Goal: Task Accomplishment & Management: Manage account settings

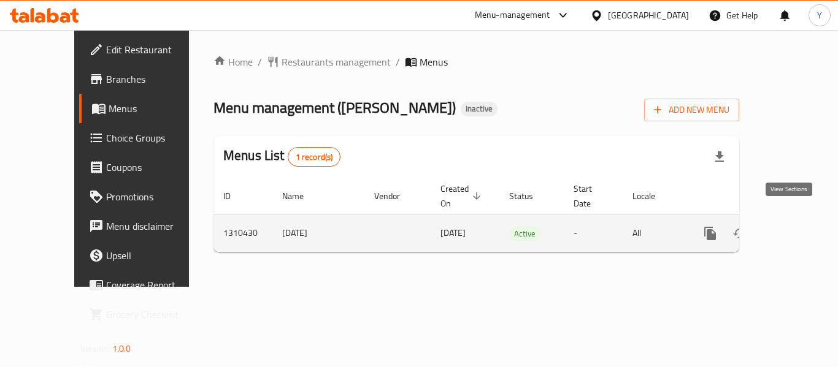
click at [784, 219] on link "enhanced table" at bounding box center [798, 233] width 29 height 29
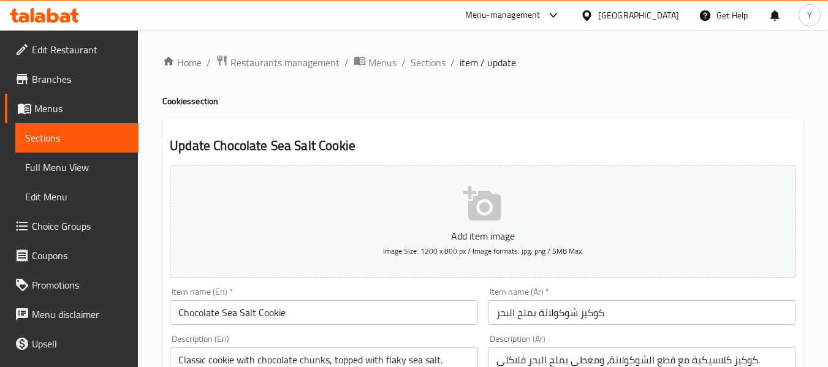
click at [60, 170] on span "Full Menu View" at bounding box center [77, 167] width 104 height 15
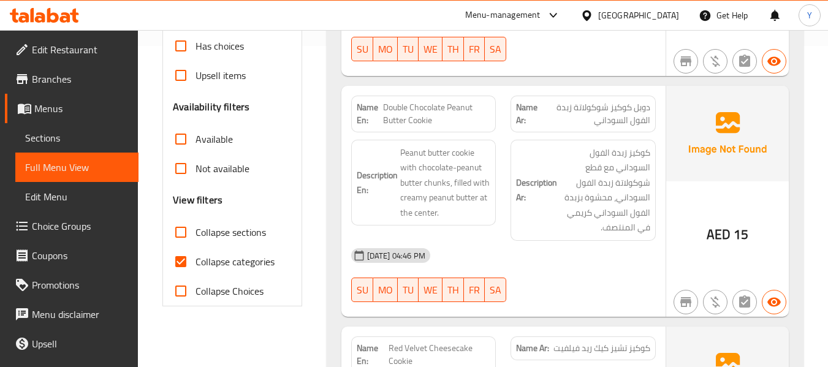
click at [363, 112] on strong "Name En:" at bounding box center [370, 114] width 27 height 26
copy strong "Name En:"
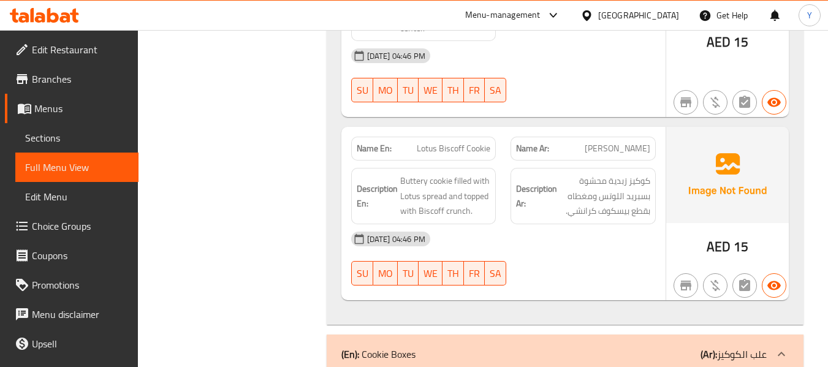
scroll to position [0, 0]
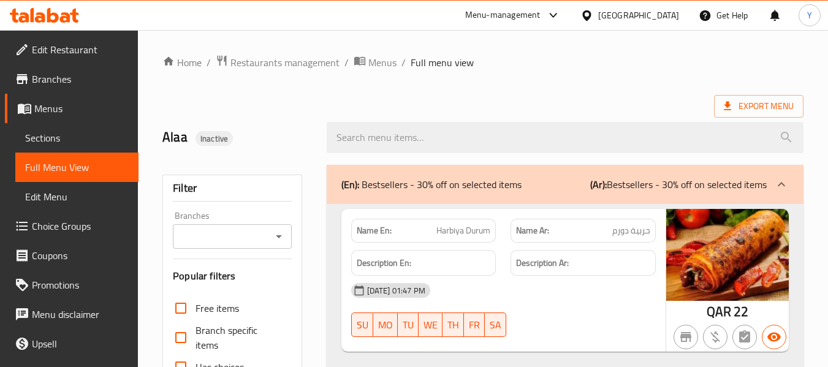
click at [598, 20] on div at bounding box center [590, 15] width 18 height 13
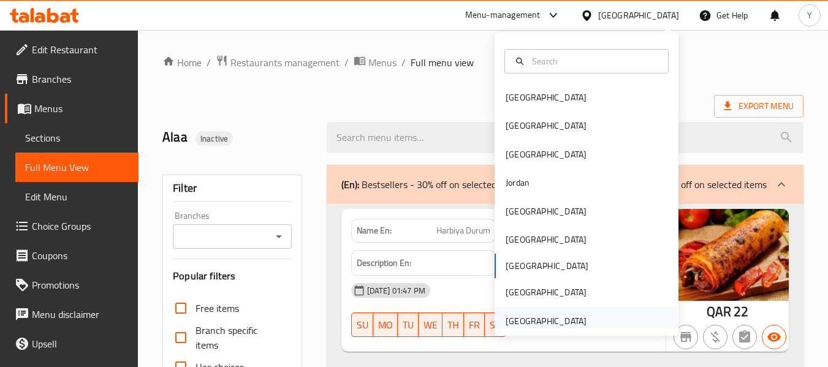
click at [559, 317] on div "[GEOGRAPHIC_DATA]" at bounding box center [546, 321] width 81 height 13
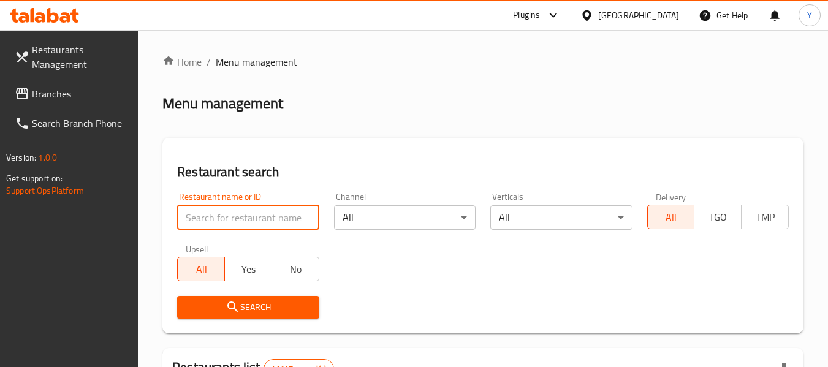
click at [283, 212] on input "search" at bounding box center [248, 217] width 142 height 25
paste input "DEM ART FLOWERS"
type input "DEM ART FLOWERS"
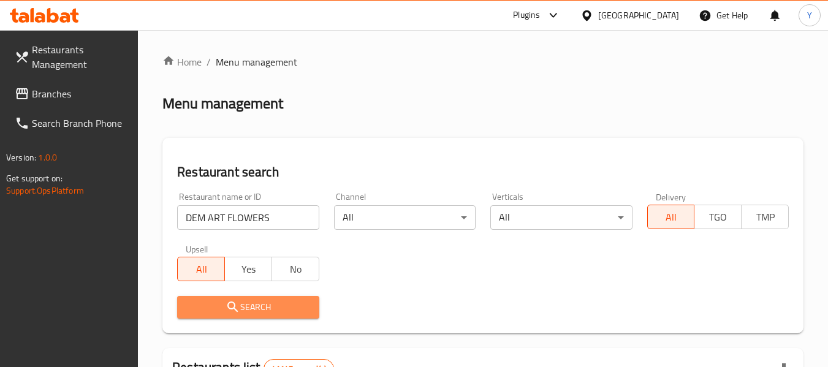
click at [223, 307] on span "Search" at bounding box center [248, 307] width 122 height 15
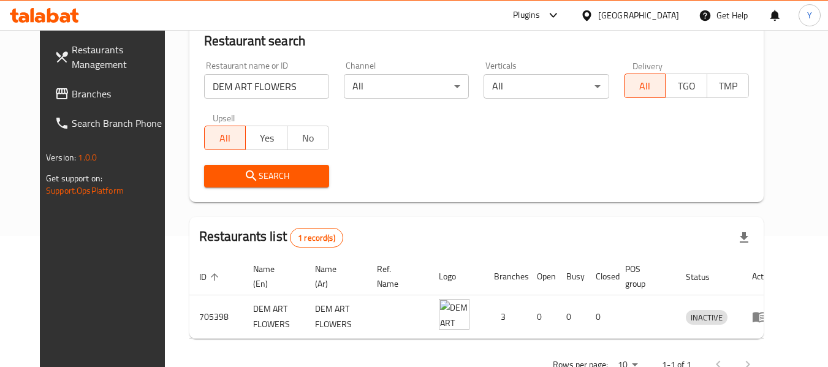
scroll to position [164, 0]
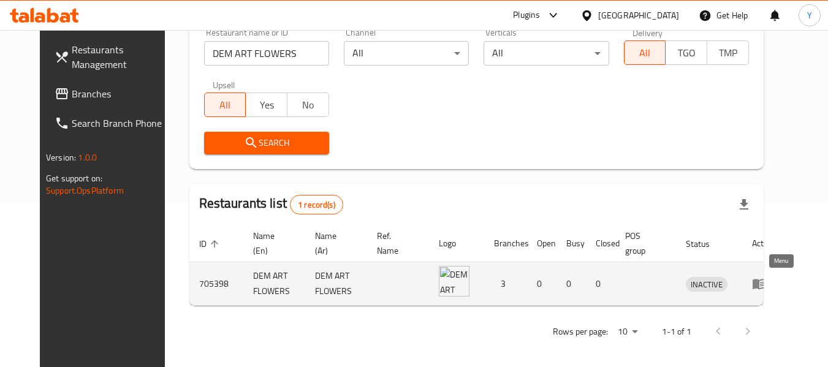
click at [767, 284] on icon "enhanced table" at bounding box center [759, 284] width 15 height 15
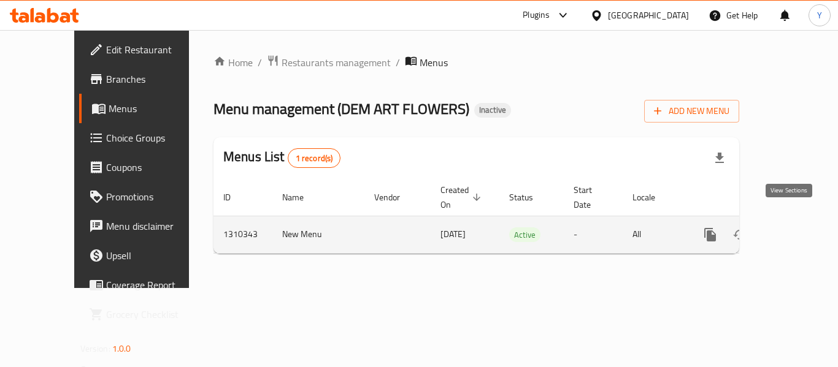
click at [791, 227] on icon "enhanced table" at bounding box center [798, 234] width 15 height 15
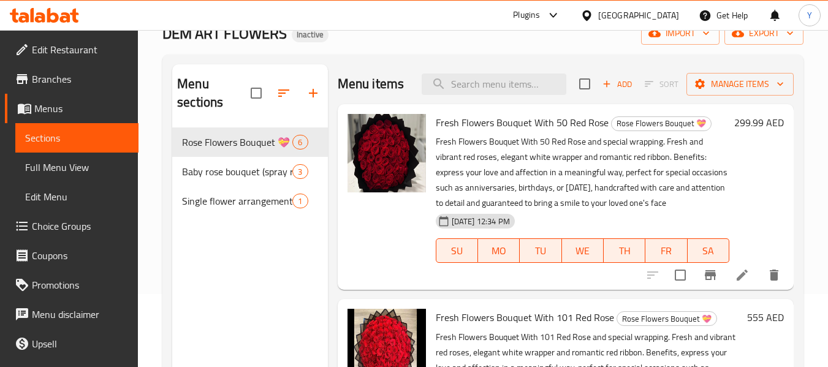
scroll to position [80, 0]
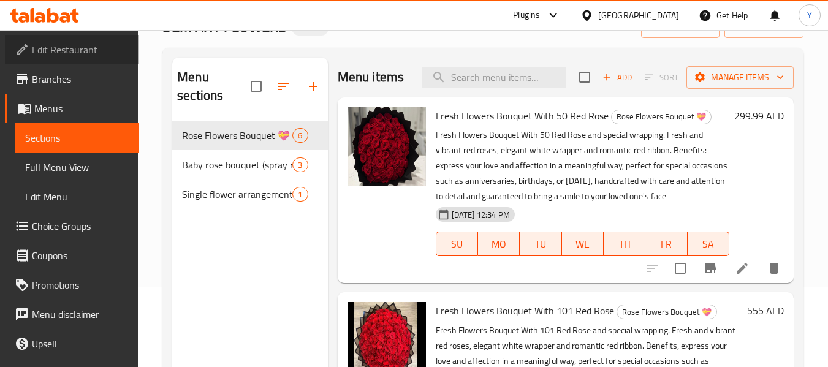
click at [83, 53] on span "Edit Restaurant" at bounding box center [80, 49] width 97 height 15
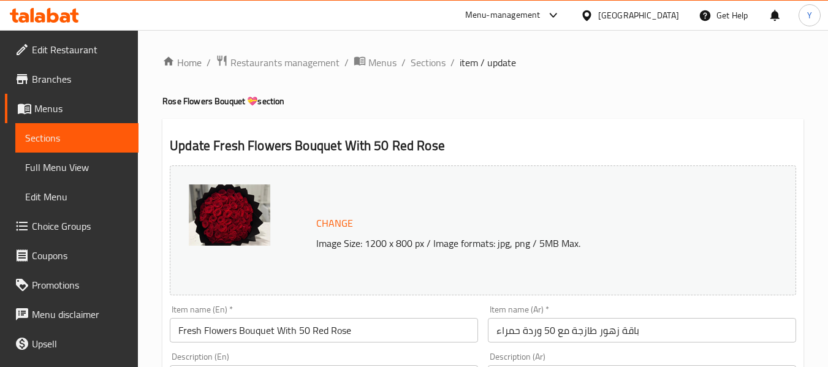
click at [48, 177] on link "Full Menu View" at bounding box center [76, 167] width 123 height 29
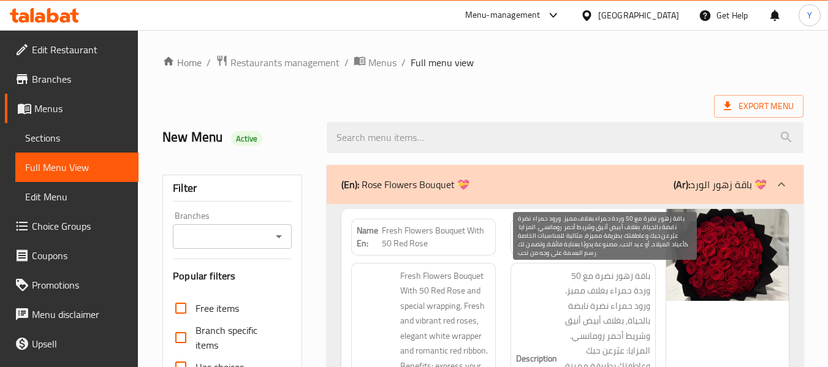
click at [584, 281] on span "باقة زهور نضرة مع 50 وردة حمراء بغلاف مميز. ورود حمراء نضرة نابضة بالحياة، بغلا…" at bounding box center [605, 367] width 91 height 196
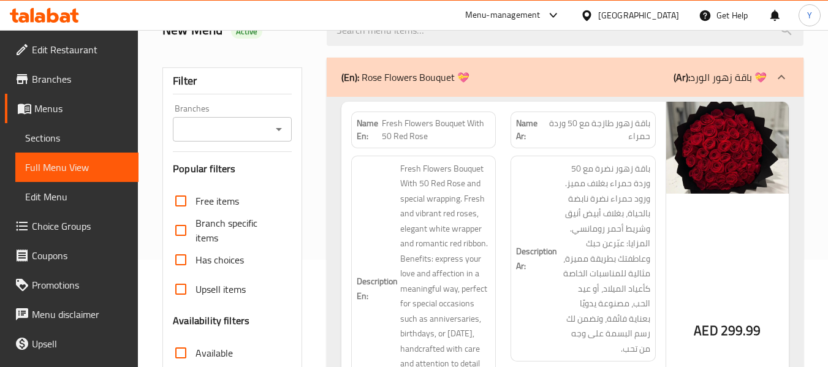
scroll to position [91, 0]
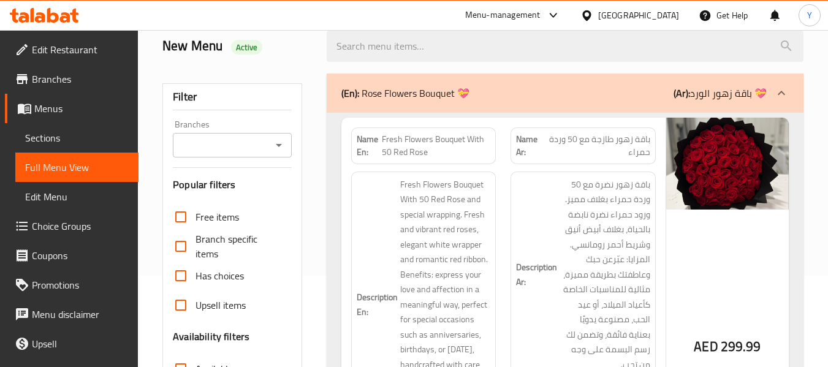
click at [532, 201] on h6 "Description Ar: باقة زهور نضرة مع 50 وردة حمراء بغلاف مميز. ورود حمراء نضرة ناب…" at bounding box center [583, 275] width 134 height 196
click at [497, 204] on div "Description En: Fresh Flowers Bouquet With 50 Red Rose and special wrapping. Fr…" at bounding box center [424, 304] width 160 height 281
click at [513, 166] on div "Description Ar: باقة زهور نضرة مع 50 وردة حمراء بغلاف مميز. ورود حمراء نضرة ناب…" at bounding box center [583, 304] width 160 height 281
click at [510, 186] on div "Description Ar: باقة زهور نضرة مع 50 وردة حمراء بغلاف مميز. ورود حمراء نضرة ناب…" at bounding box center [583, 304] width 160 height 281
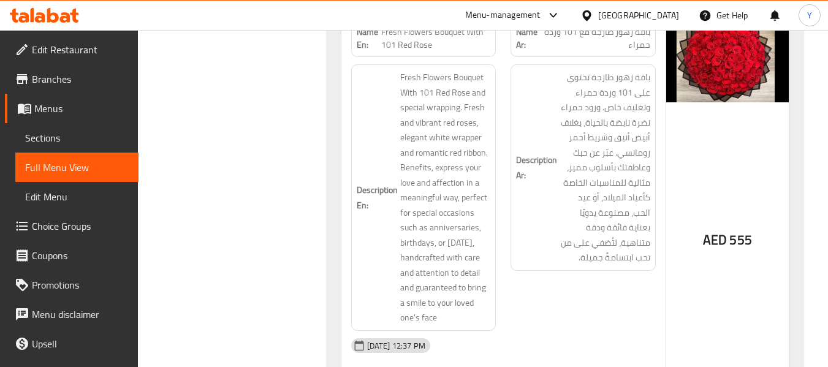
scroll to position [606, 0]
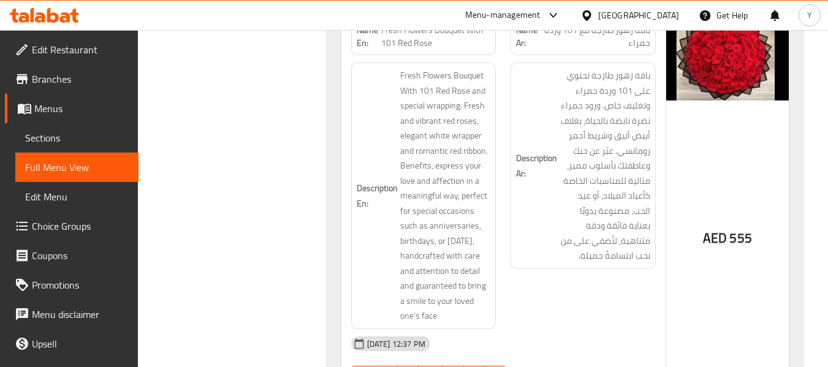
click at [511, 238] on div "Description Ar: باقة زهور طازجة تحتوي على 101 وردة حمراء وتغليف خاص. ورود حمراء…" at bounding box center [583, 166] width 145 height 207
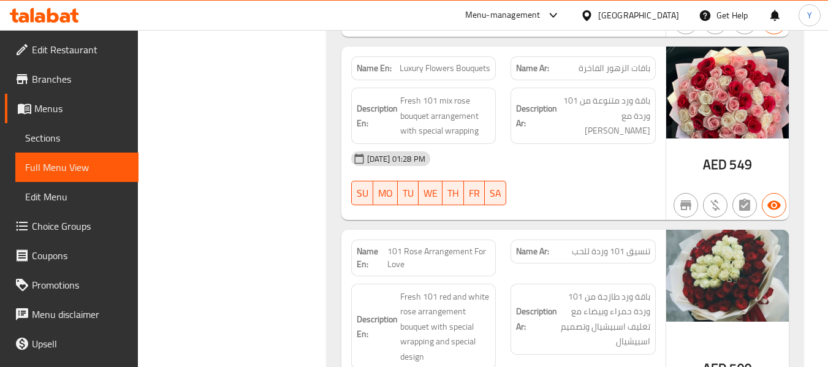
scroll to position [1563, 0]
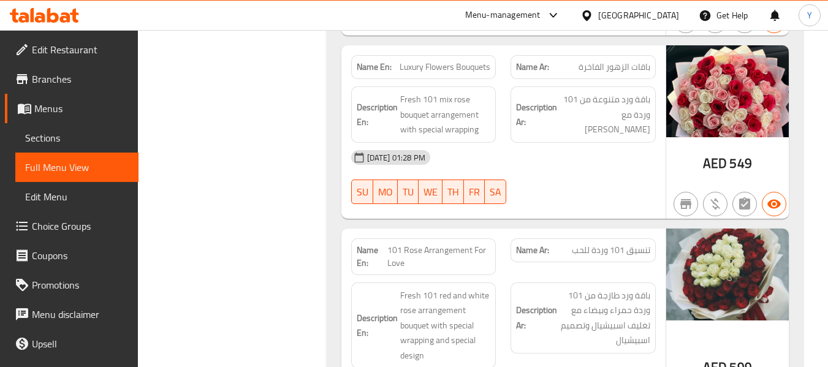
click at [582, 174] on div "08-09-2025 01:28 PM SU MO TU WE TH FR SA" at bounding box center [503, 177] width 319 height 69
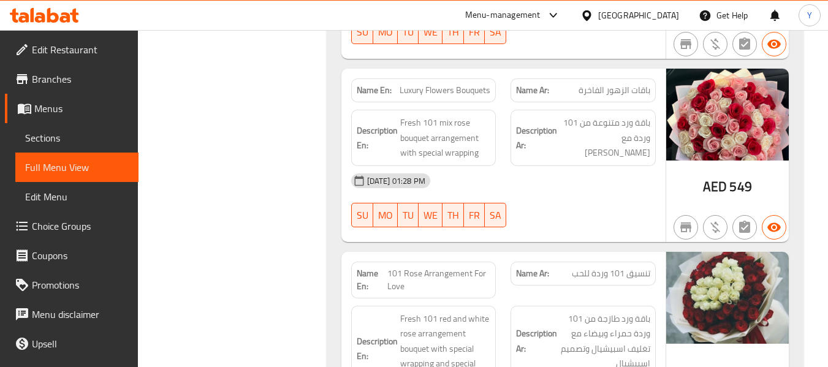
scroll to position [1538, 0]
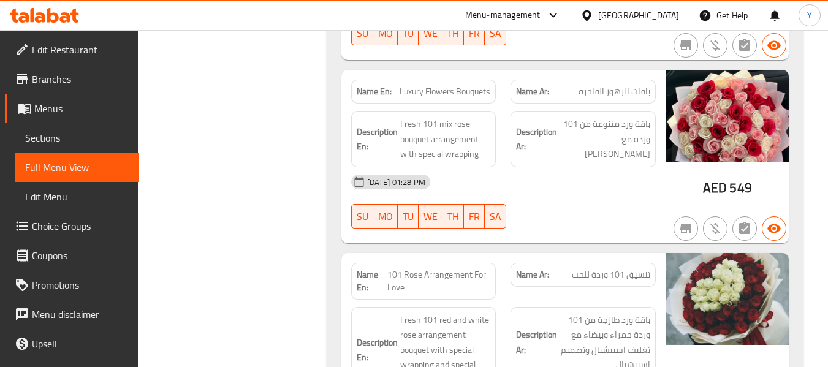
click at [471, 94] on span "Luxury Flowers Bouquets" at bounding box center [445, 91] width 91 height 13
copy span "Luxury Flowers Bouquets"
click at [585, 178] on div "08-09-2025 01:28 PM" at bounding box center [503, 181] width 319 height 29
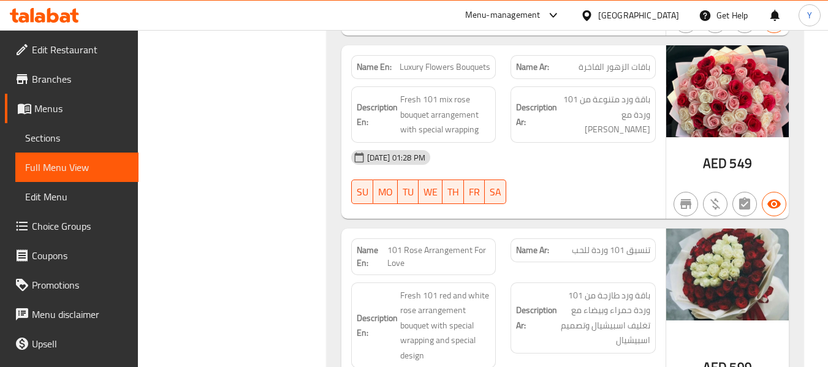
scroll to position [1587, 0]
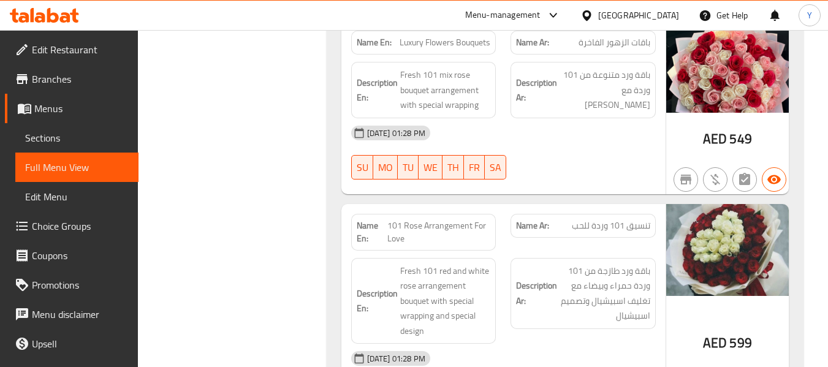
click at [517, 205] on div "Name En: 101 Rose Arrangement For Love Name Ar: تنسيق 101 وردة للحب Description…" at bounding box center [504, 312] width 324 height 216
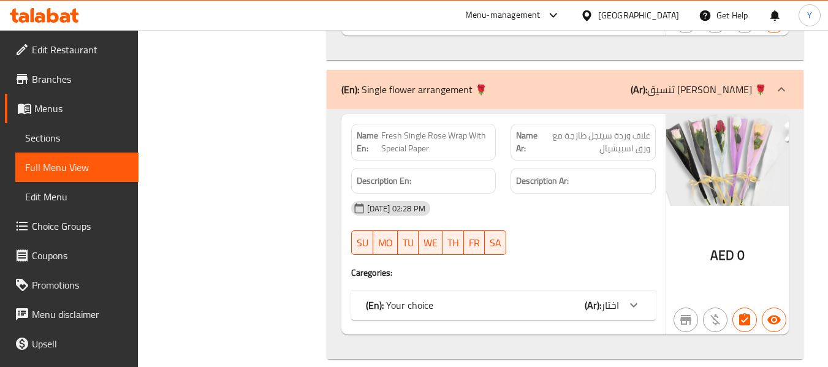
scroll to position [2662, 0]
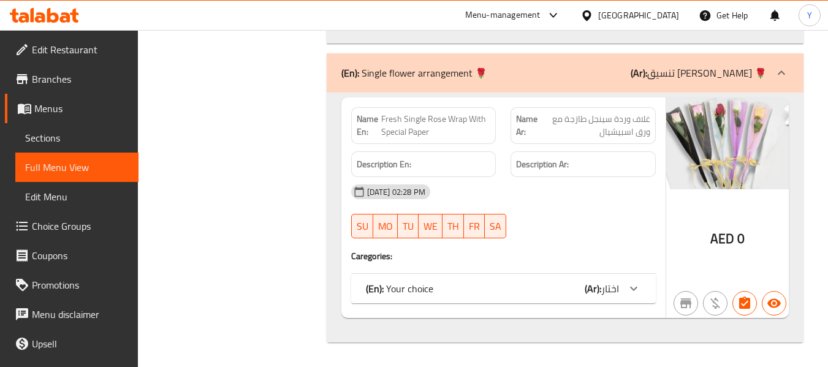
click at [589, 291] on b "(Ar):" at bounding box center [593, 289] width 17 height 18
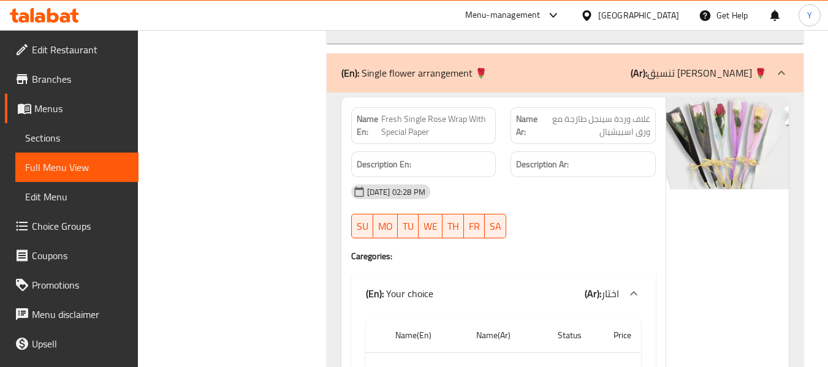
click at [658, 207] on div "08-09-2025 02:28 PM" at bounding box center [503, 191] width 319 height 29
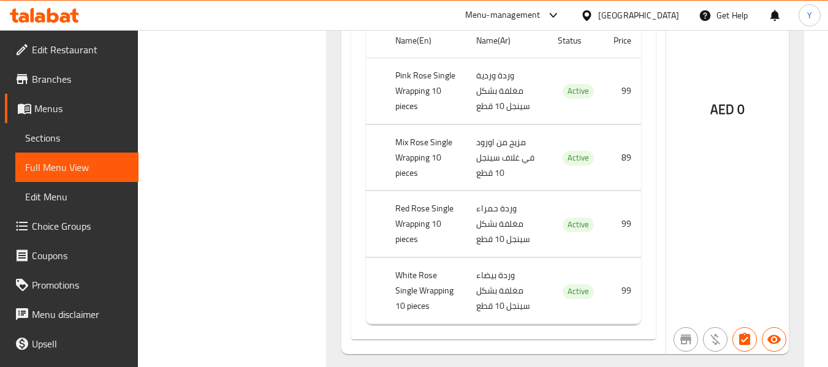
scroll to position [2981, 0]
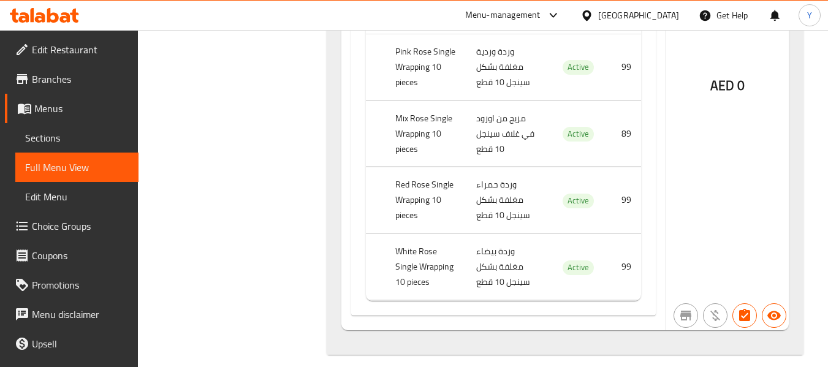
click at [431, 120] on th "Mix Rose Single Wrapping 10 pieces" at bounding box center [426, 134] width 81 height 66
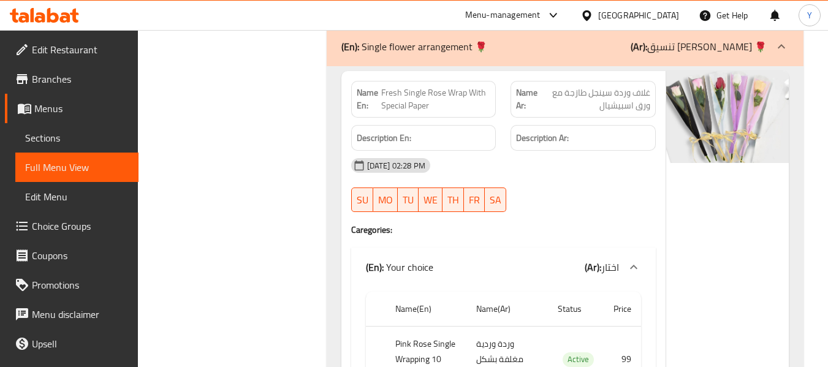
scroll to position [2993, 0]
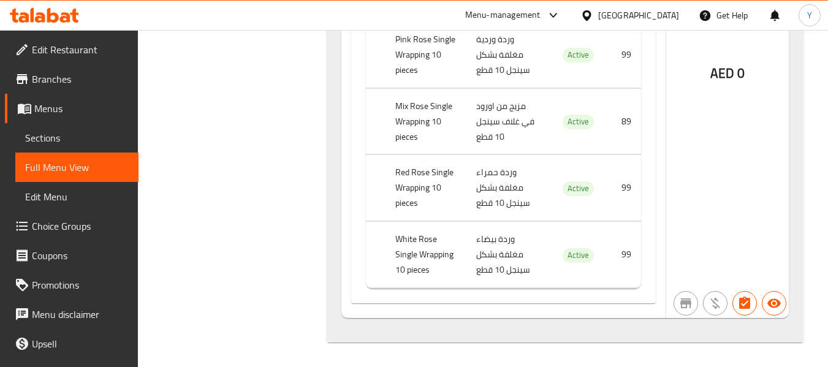
click at [746, 116] on div "AED 0" at bounding box center [727, 42] width 123 height 552
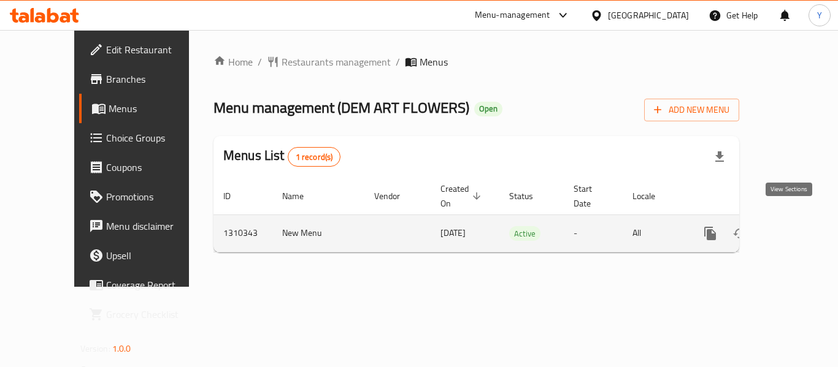
click at [793, 226] on icon "enhanced table" at bounding box center [798, 233] width 15 height 15
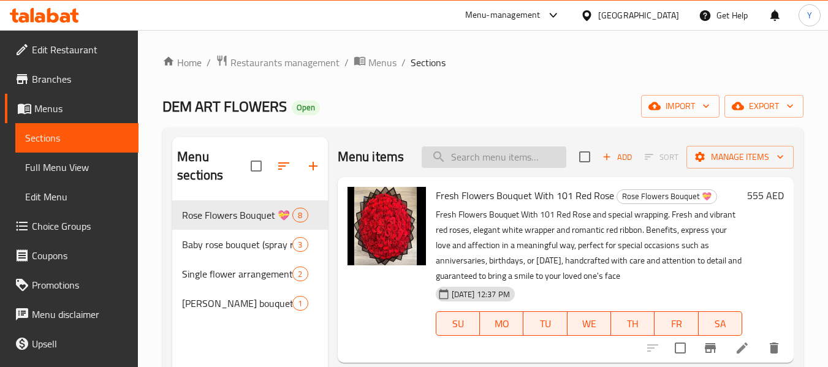
click at [538, 168] on input "search" at bounding box center [494, 157] width 145 height 21
paste input "Luxury Flowers Bouquets"
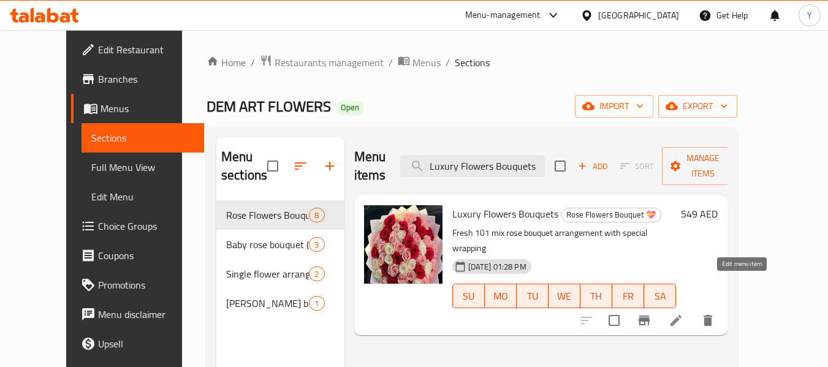
type input "Luxury Flowers Bouquets"
click at [684, 313] on icon at bounding box center [676, 320] width 15 height 15
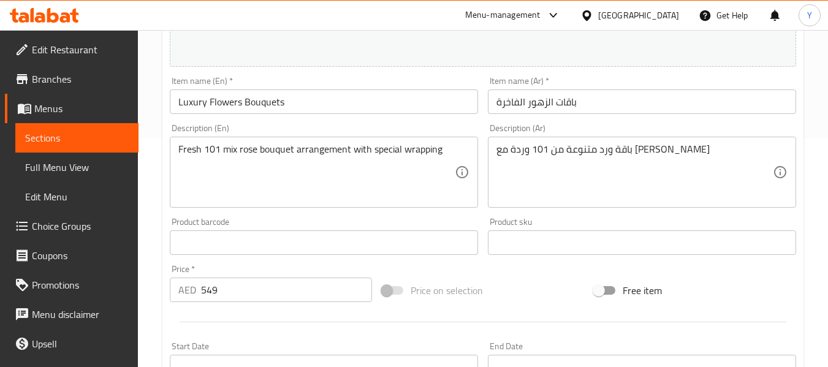
scroll to position [221, 0]
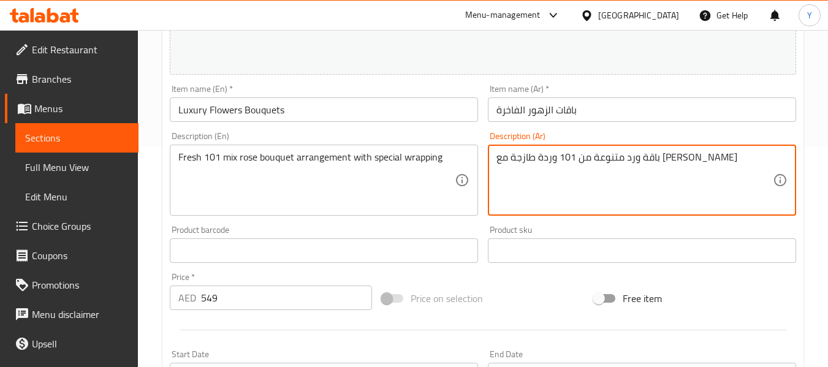
type textarea "باقة ورد متنوعة من 101 وردة طازجة مع تغليف اسيشيال"
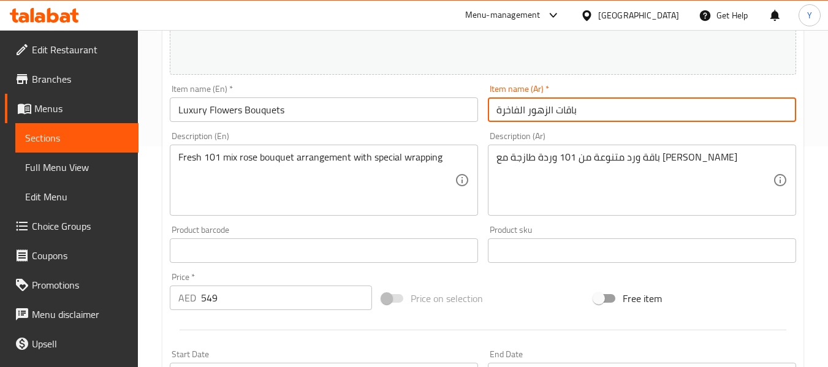
click at [615, 112] on input "باقات الزهور الفاخرة" at bounding box center [642, 109] width 308 height 25
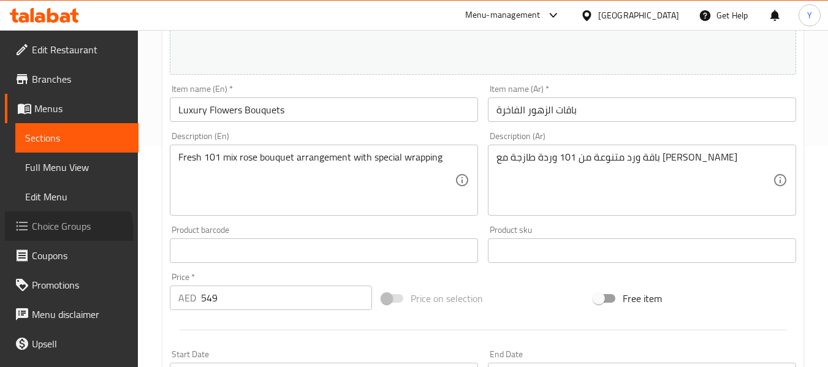
click at [67, 232] on span "Choice Groups" at bounding box center [80, 226] width 97 height 15
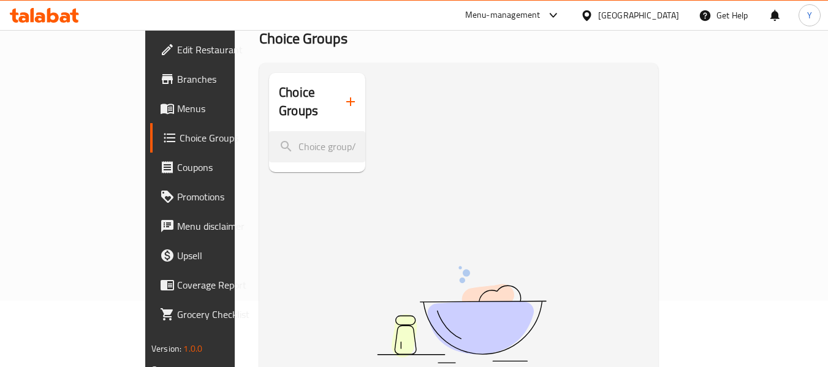
scroll to position [61, 0]
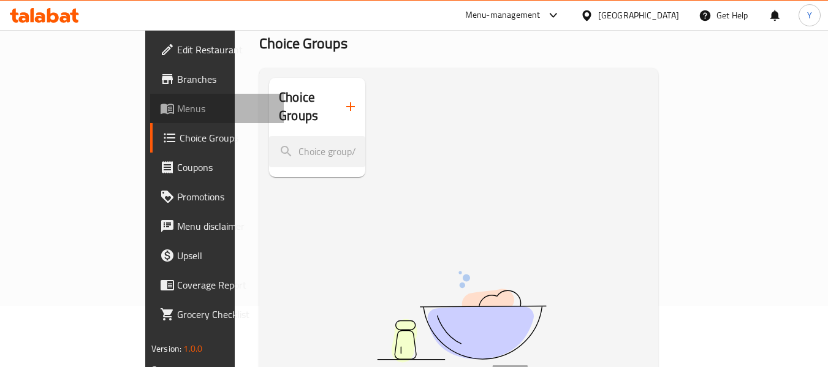
click at [177, 112] on span "Menus" at bounding box center [225, 108] width 97 height 15
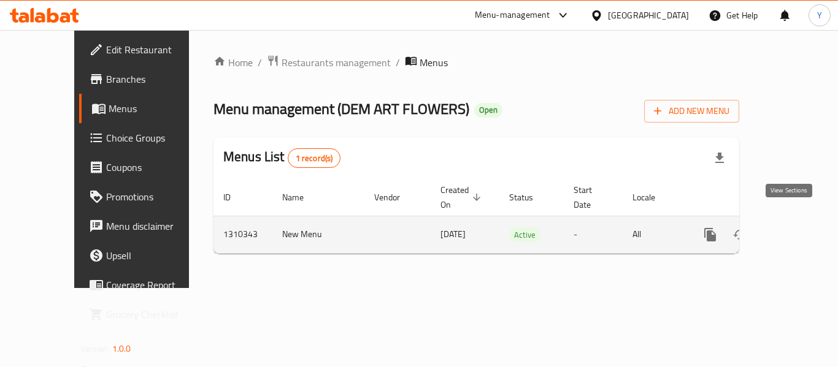
click at [791, 227] on icon "enhanced table" at bounding box center [798, 234] width 15 height 15
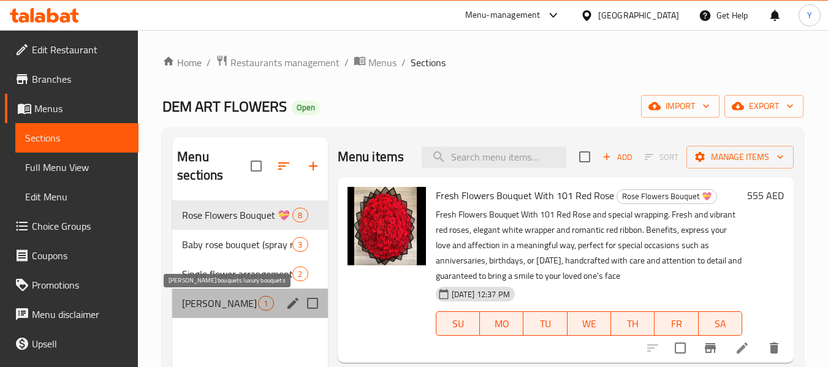
click at [246, 304] on span "Lilly flowers bouquets luxury bouquets" at bounding box center [220, 303] width 76 height 15
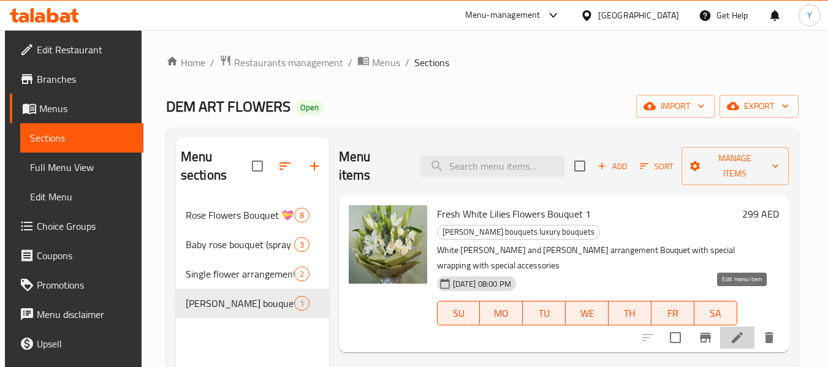
click at [742, 332] on icon at bounding box center [737, 337] width 11 height 11
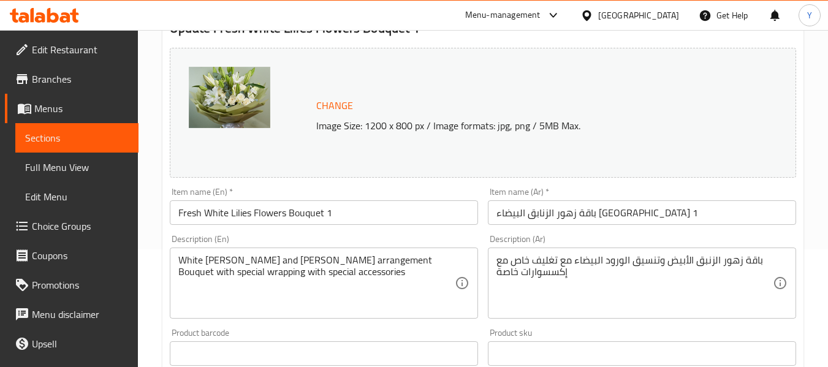
scroll to position [120, 0]
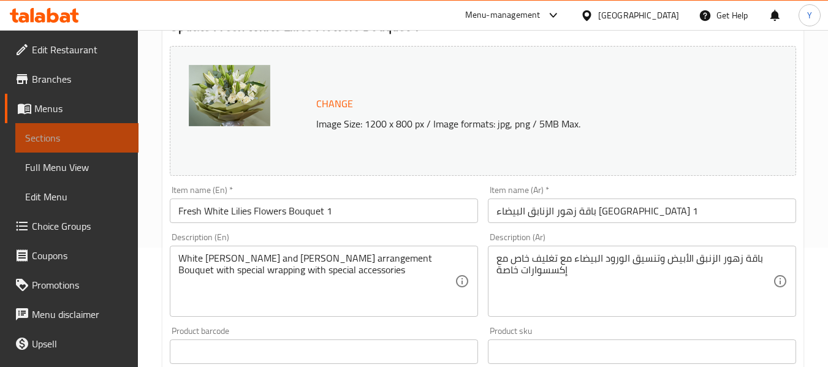
click at [80, 133] on span "Sections" at bounding box center [77, 138] width 104 height 15
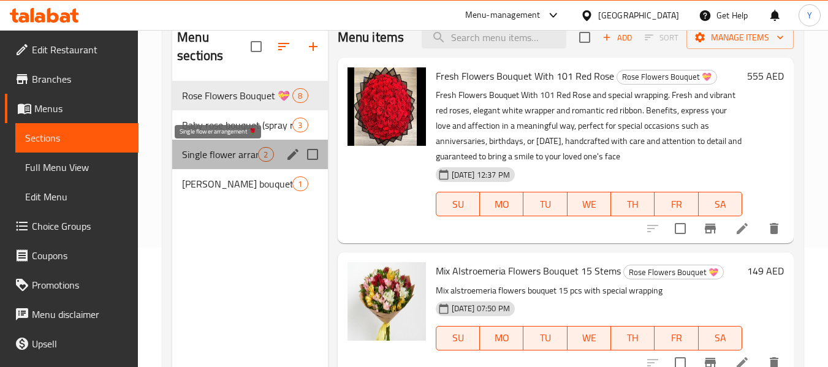
click at [214, 155] on span "Single flower arrangement 🌹" at bounding box center [220, 154] width 76 height 15
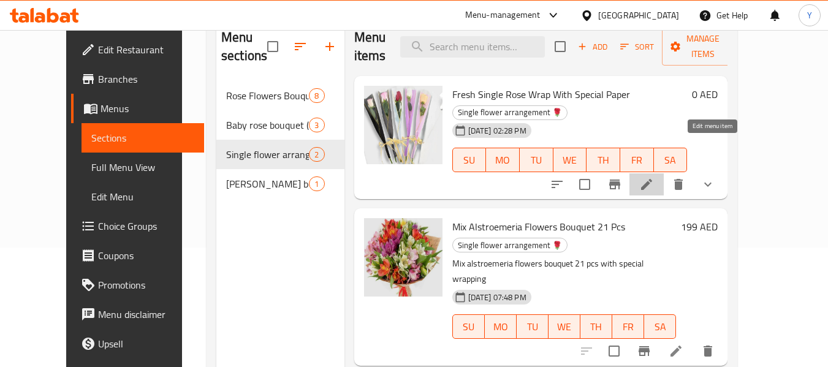
click at [654, 177] on icon at bounding box center [646, 184] width 15 height 15
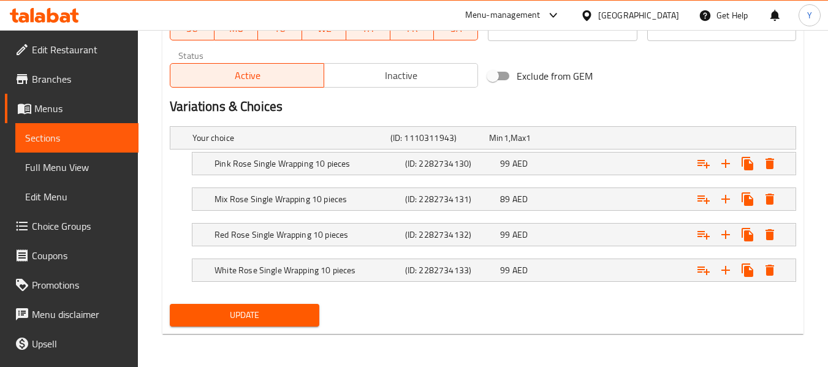
scroll to position [616, 0]
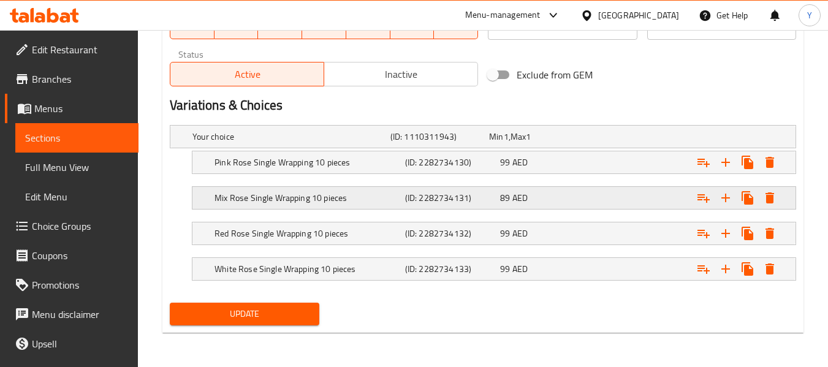
click at [436, 193] on h5 "(ID: 2282734131)" at bounding box center [450, 198] width 90 height 12
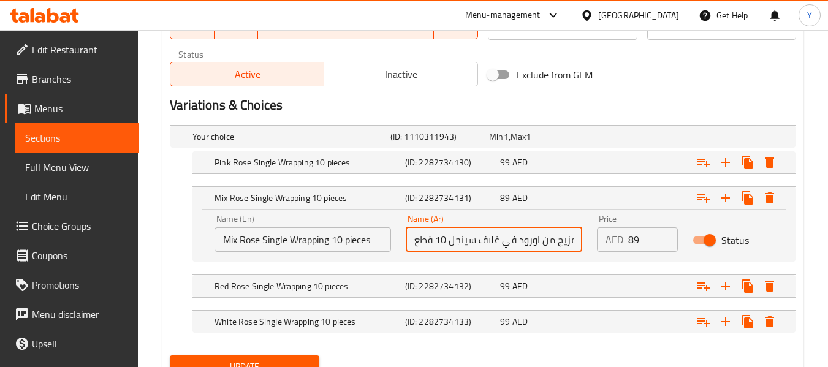
click at [535, 236] on input "مزيج من اورود في غلاف سينجل 10 قطع" at bounding box center [494, 239] width 177 height 25
type input "مزيج من ورود في غلاف سينجل 10 قطع"
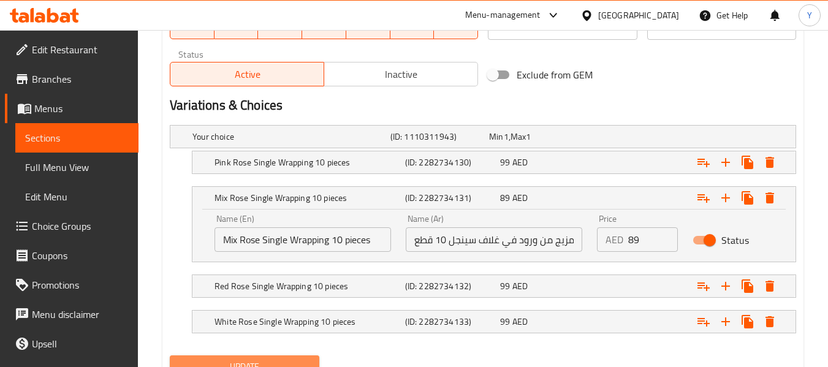
click at [308, 365] on span "Update" at bounding box center [244, 366] width 129 height 15
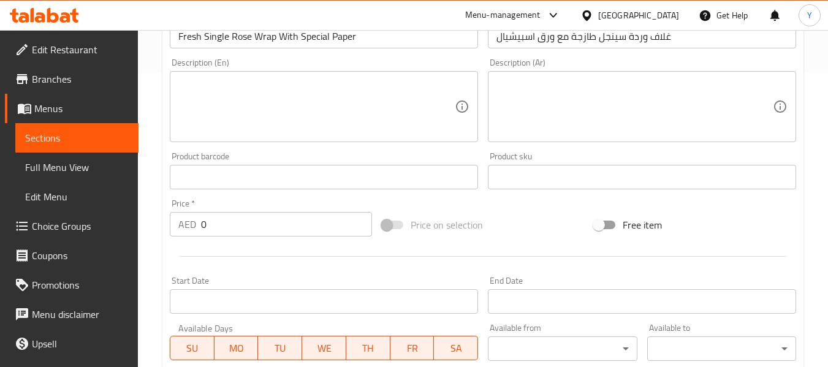
scroll to position [0, 0]
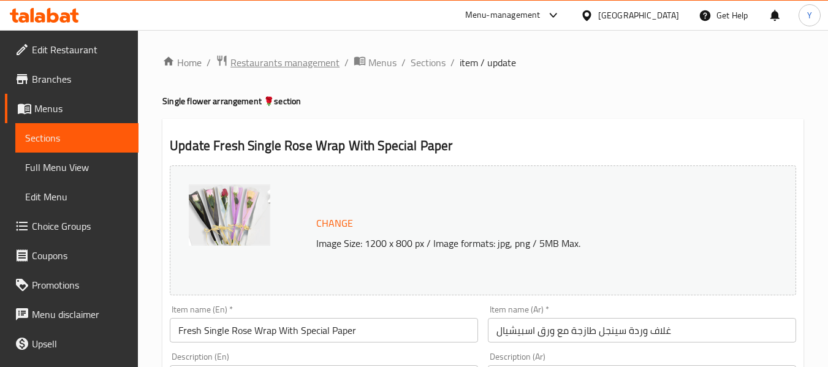
click at [322, 58] on span "Restaurants management" at bounding box center [285, 62] width 109 height 15
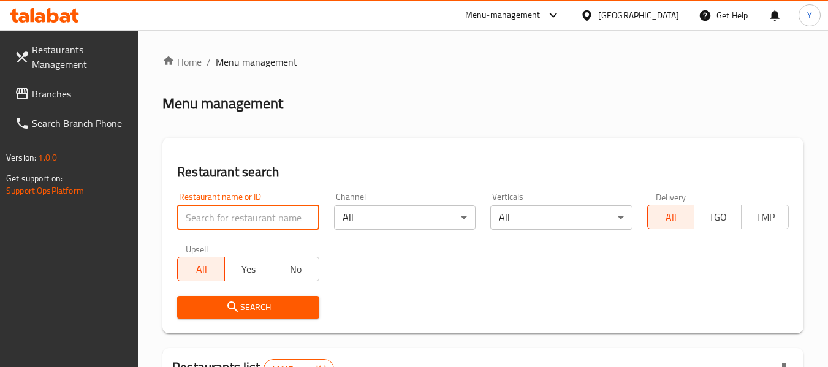
click at [290, 213] on input "search" at bounding box center [248, 217] width 142 height 25
paste input "SOUL OF SANKRANTI RESTAURANT AND GRILLS"
drag, startPoint x: 246, startPoint y: 219, endPoint x: 385, endPoint y: 216, distance: 139.2
click at [385, 216] on div "Restaurant name or ID SOUL OF SANKRANTI RESTAURANT AND GRILLS Restaurant name o…" at bounding box center [483, 255] width 627 height 141
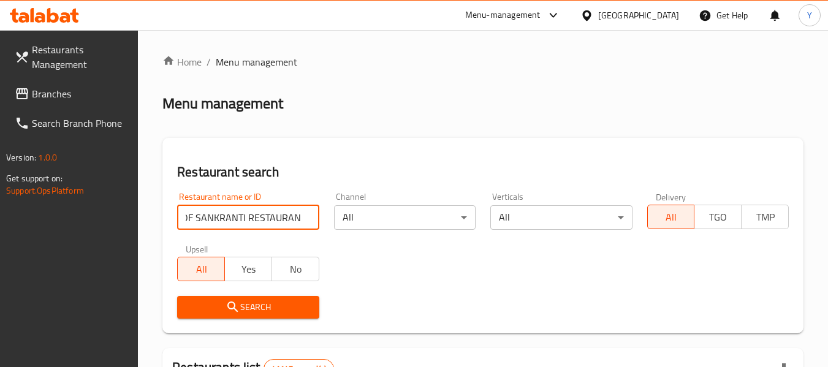
scroll to position [0, 27]
click button "Search" at bounding box center [248, 307] width 142 height 23
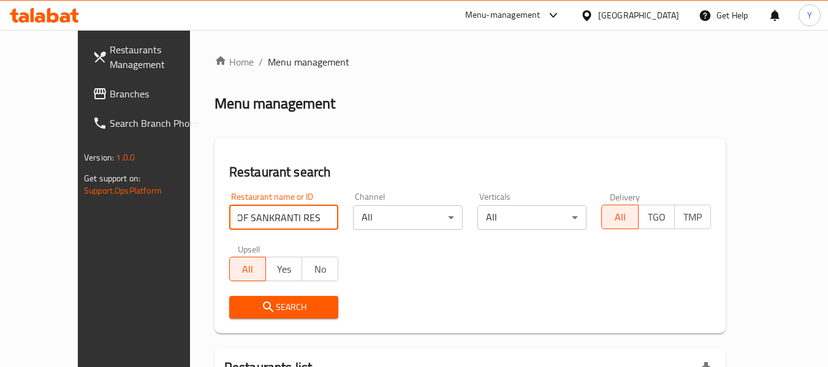
scroll to position [134, 0]
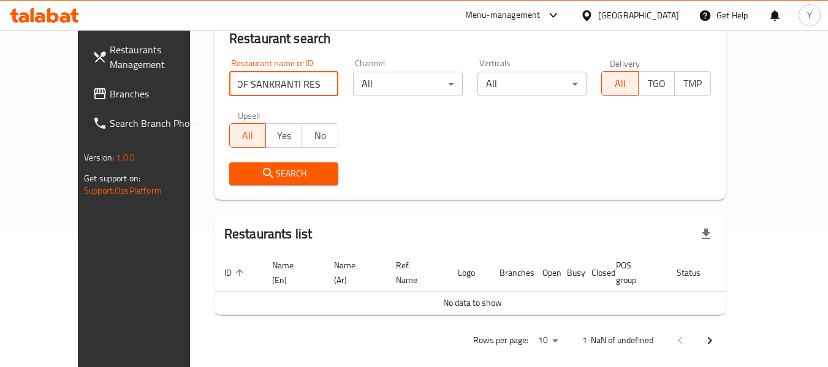
drag, startPoint x: 248, startPoint y: 86, endPoint x: 457, endPoint y: 97, distance: 210.0
click at [457, 97] on div "Restaurant name or ID SOUL OF SANKRANTI RESTAURAN Restaurant name or ID Channel…" at bounding box center [470, 122] width 497 height 141
type input "SOUL OF SANKRANTI"
click button "Search" at bounding box center [284, 173] width 110 height 23
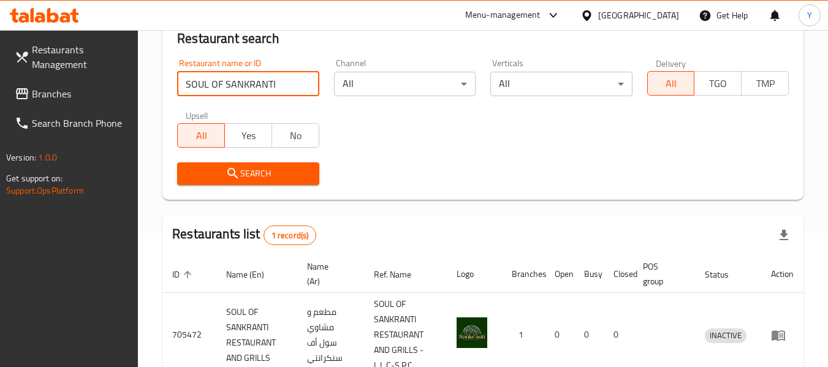
scroll to position [210, 0]
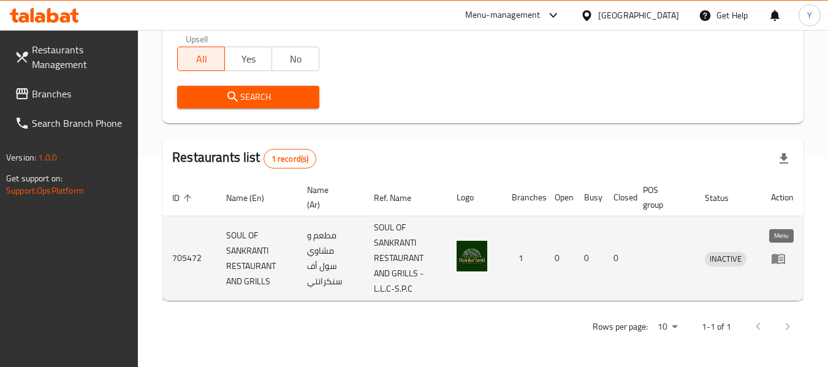
click at [782, 258] on icon "enhanced table" at bounding box center [778, 258] width 15 height 15
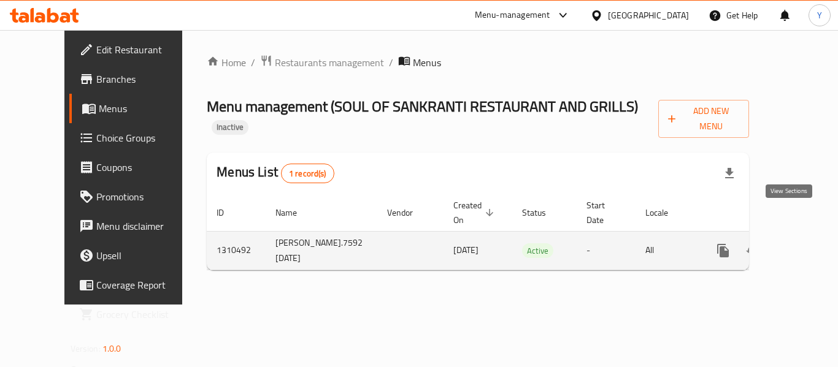
click at [806, 245] on icon "enhanced table" at bounding box center [811, 250] width 11 height 11
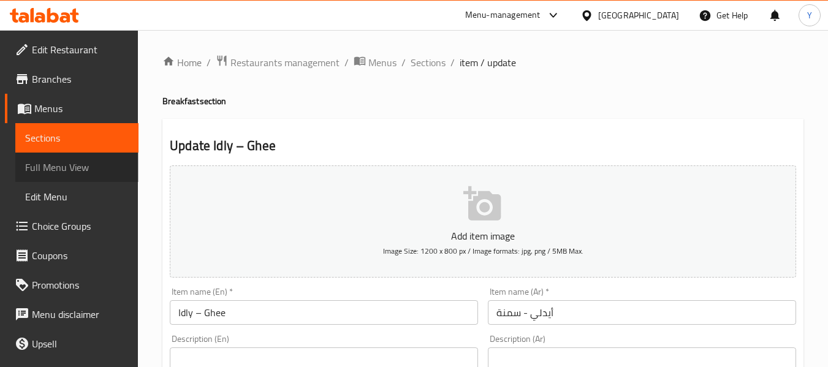
click at [89, 164] on span "Full Menu View" at bounding box center [77, 167] width 104 height 15
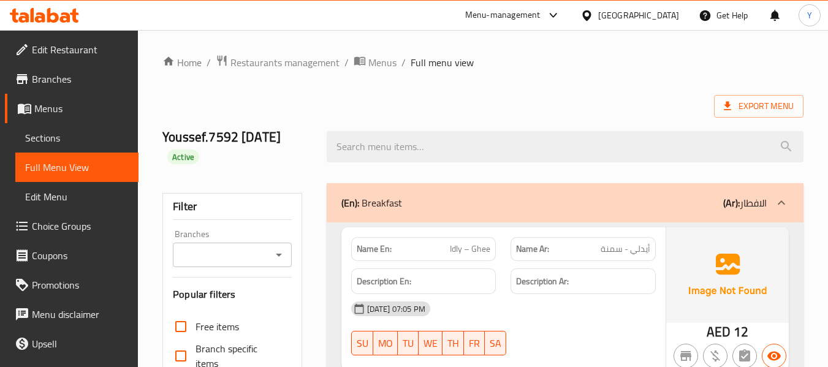
click at [368, 246] on strong "Name En:" at bounding box center [374, 249] width 35 height 13
copy strong "Name En:"
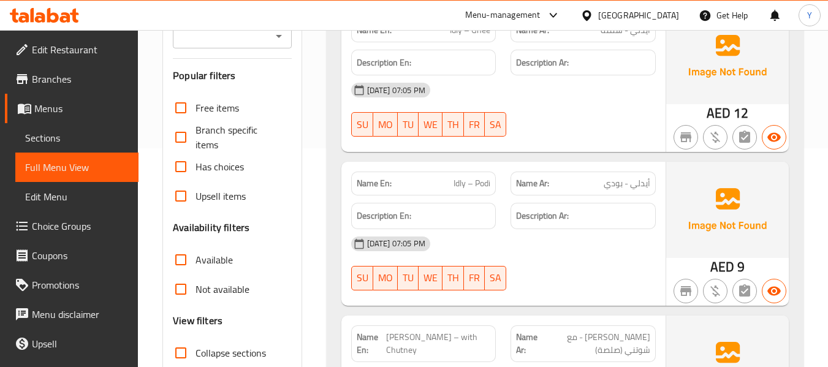
scroll to position [540, 0]
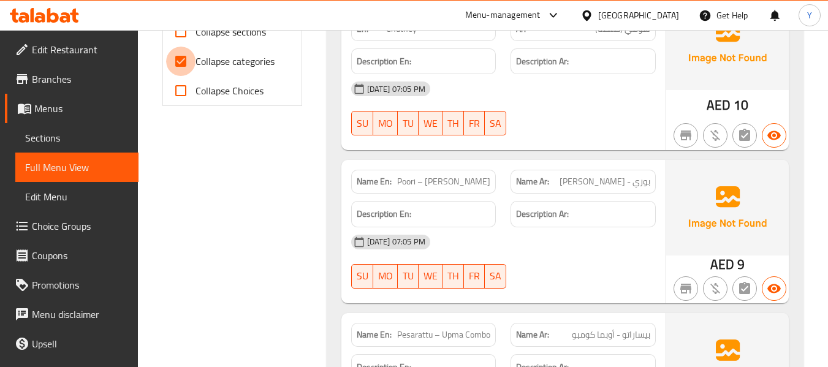
click at [181, 61] on input "Collapse categories" at bounding box center [180, 61] width 29 height 29
checkbox input "false"
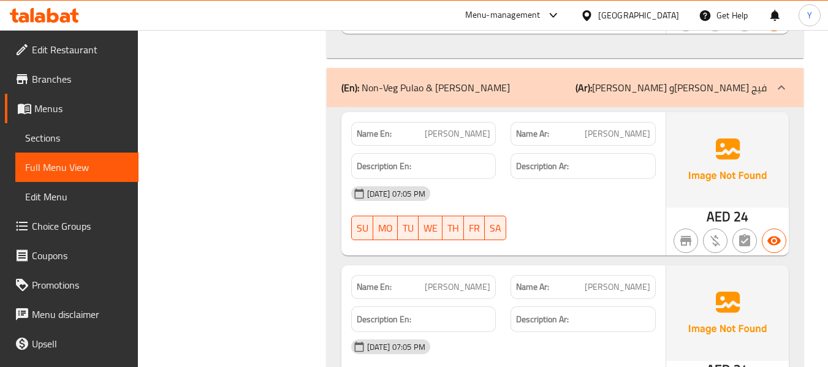
scroll to position [0, 0]
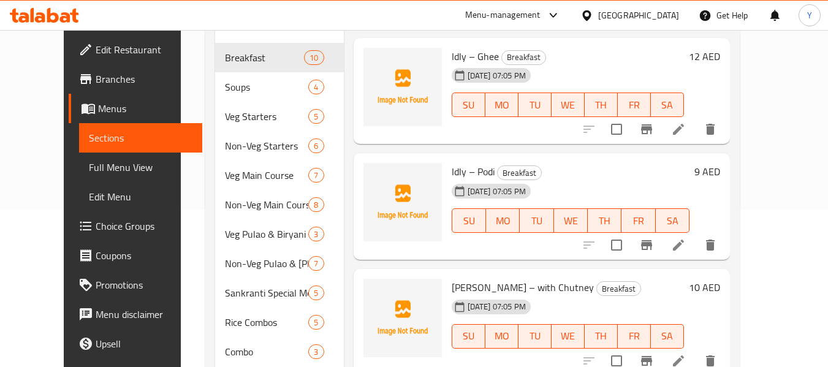
scroll to position [156, 0]
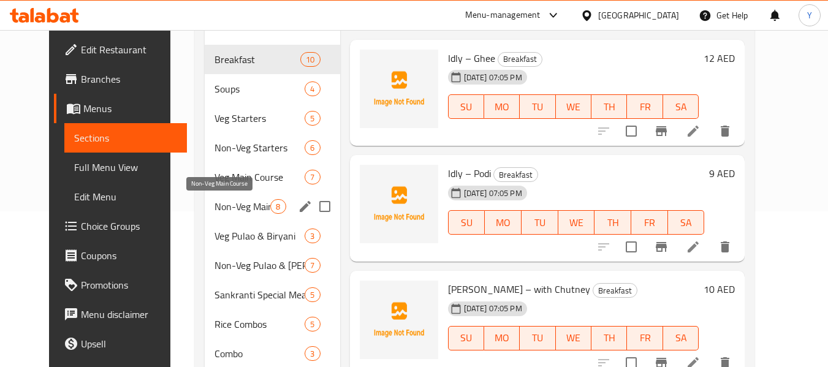
click at [215, 209] on span "Non-Veg Main Course" at bounding box center [243, 206] width 56 height 15
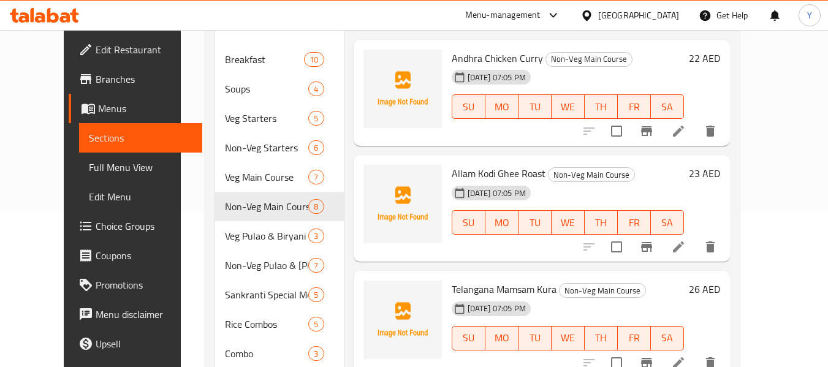
scroll to position [402, 0]
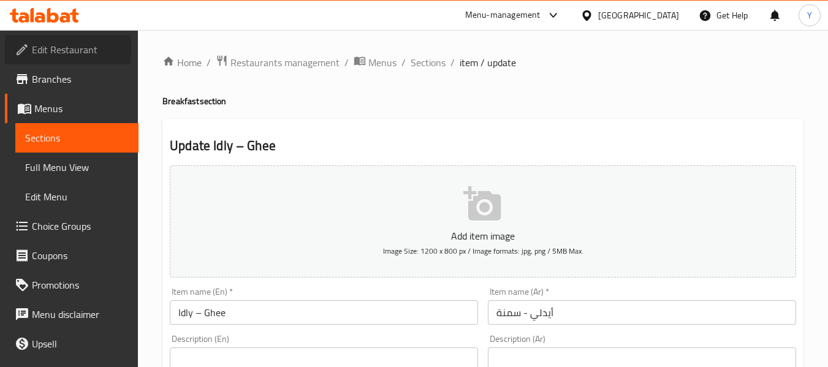
click at [25, 49] on icon at bounding box center [22, 49] width 15 height 15
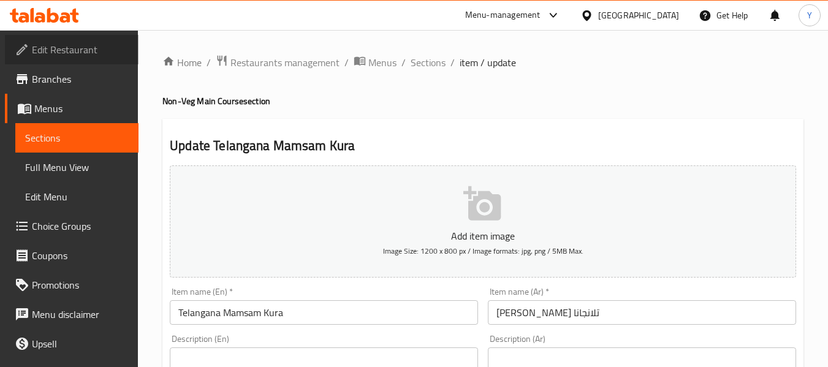
drag, startPoint x: 0, startPoint y: 0, endPoint x: 90, endPoint y: 48, distance: 101.5
click at [90, 48] on span "Edit Restaurant" at bounding box center [80, 49] width 97 height 15
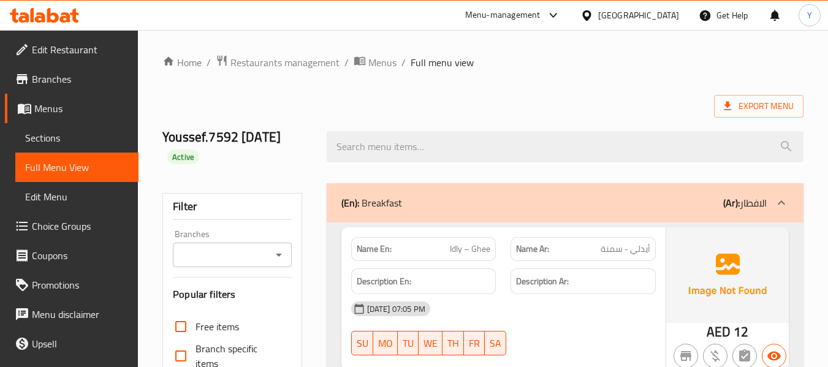
click at [370, 252] on strong "Name En:" at bounding box center [374, 249] width 35 height 13
copy strong "Name En:"
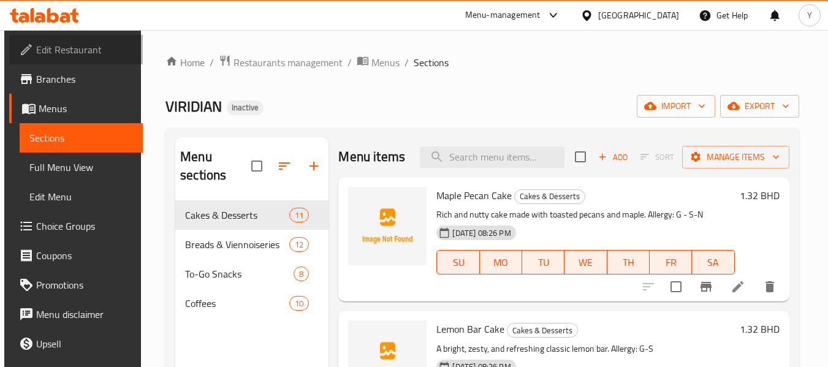
click at [88, 47] on span "Edit Restaurant" at bounding box center [84, 49] width 97 height 15
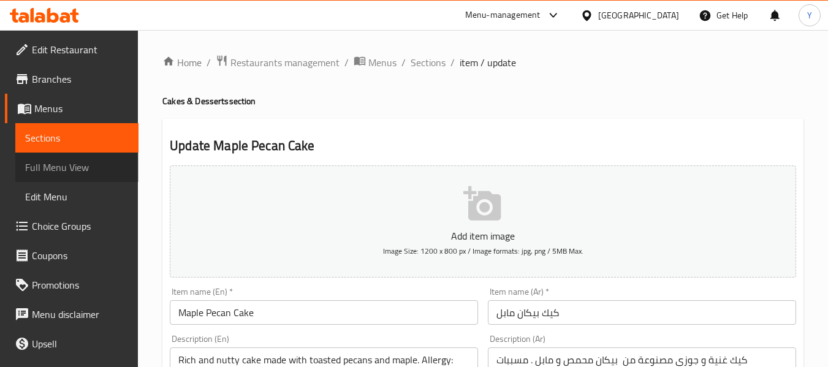
click at [102, 172] on span "Full Menu View" at bounding box center [77, 167] width 104 height 15
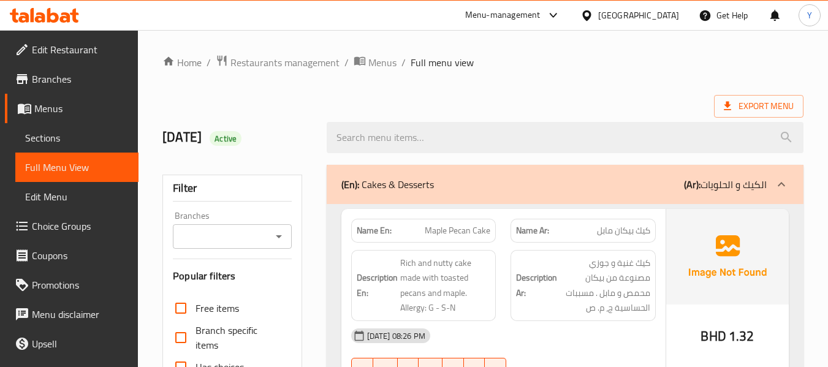
scroll to position [321, 0]
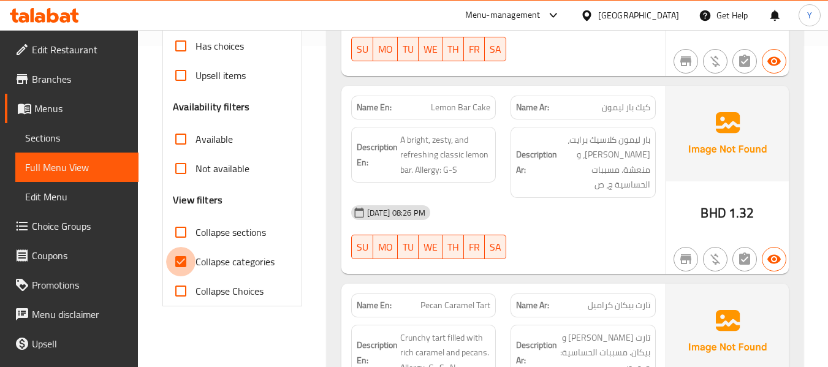
click at [189, 260] on input "Collapse categories" at bounding box center [180, 261] width 29 height 29
checkbox input "false"
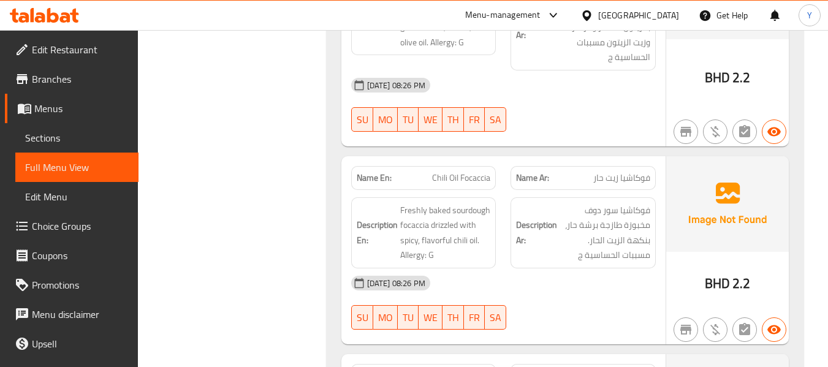
scroll to position [3595, 0]
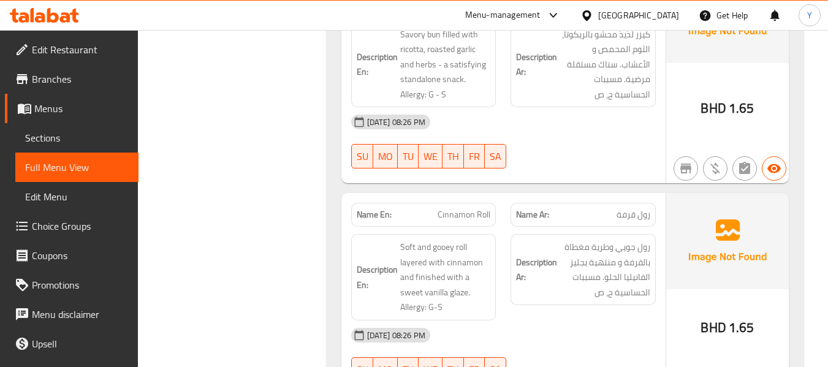
click at [391, 208] on strong "Name En:" at bounding box center [374, 214] width 35 height 13
copy strong "Name En:"
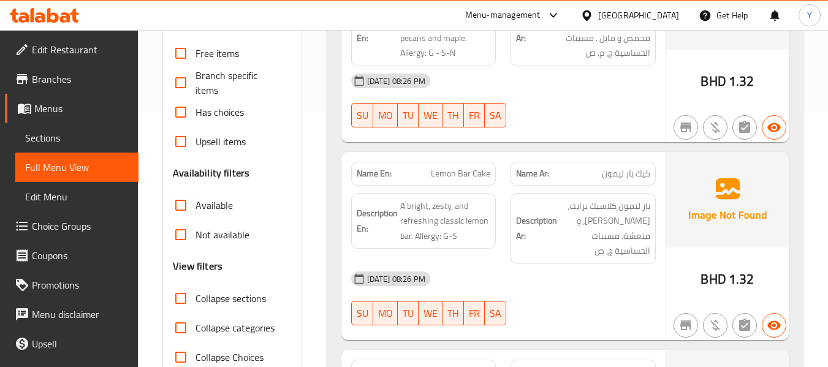
scroll to position [0, 0]
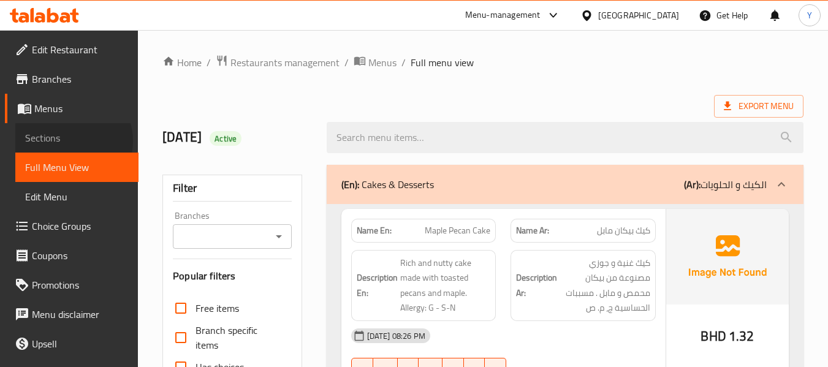
click at [71, 141] on span "Sections" at bounding box center [77, 138] width 104 height 15
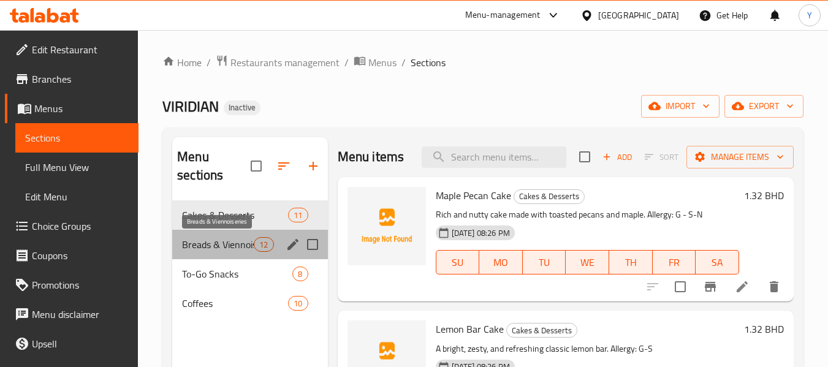
click at [215, 242] on span "Breads & Viennoiseries" at bounding box center [218, 244] width 72 height 15
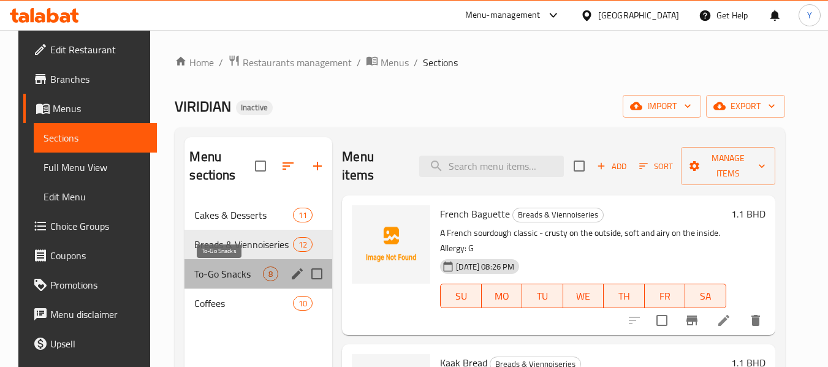
click at [223, 267] on span "To-Go Snacks" at bounding box center [228, 274] width 69 height 15
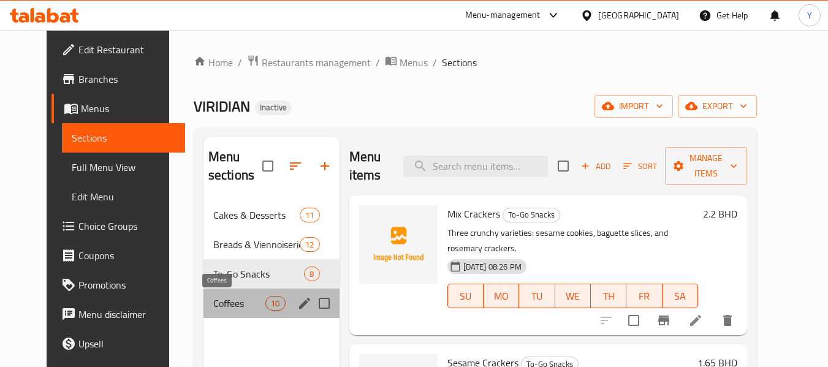
click at [218, 296] on span "Coffees" at bounding box center [239, 303] width 52 height 15
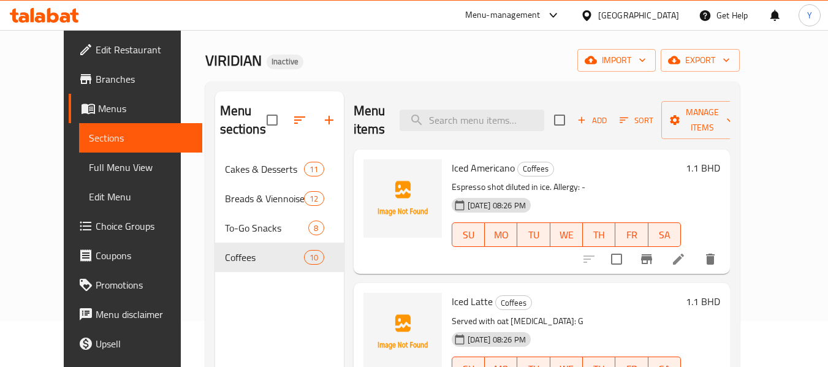
scroll to position [41, 0]
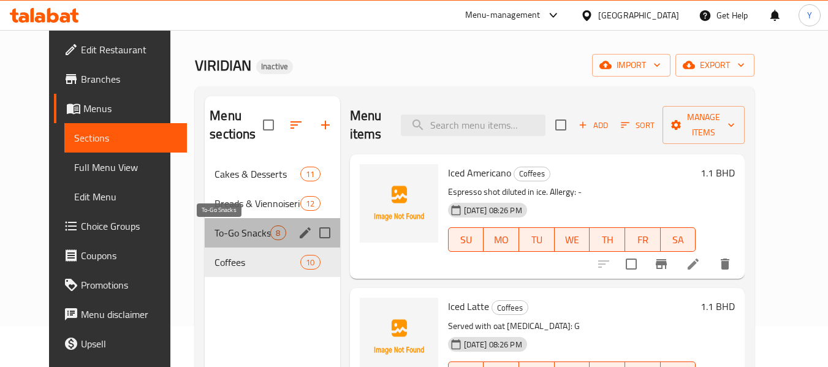
click at [219, 232] on span "To-Go Snacks" at bounding box center [243, 233] width 56 height 15
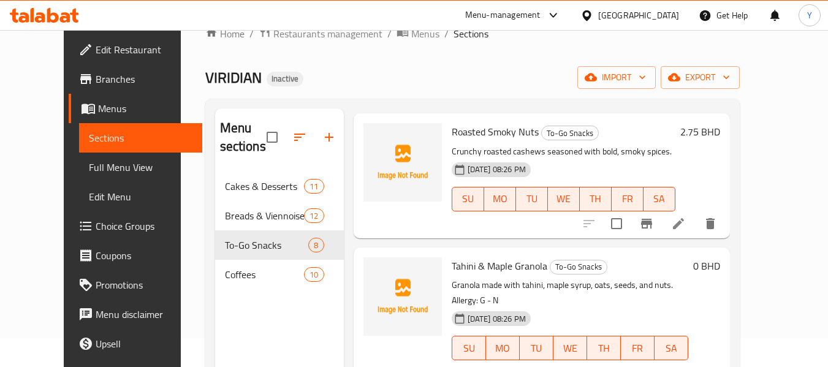
scroll to position [28, 0]
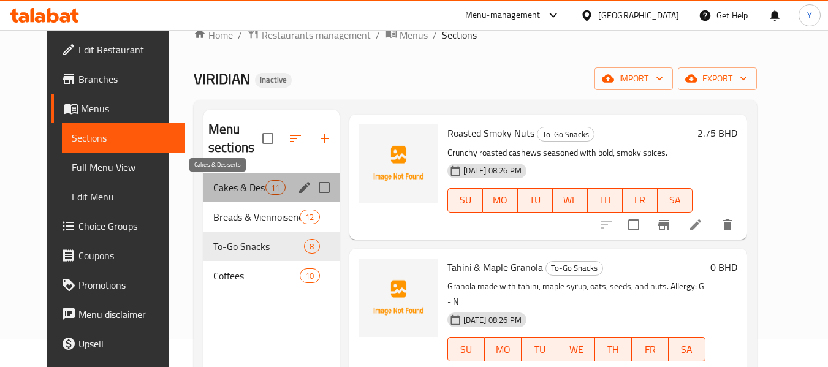
click at [215, 185] on span "Cakes & Desserts" at bounding box center [239, 187] width 52 height 15
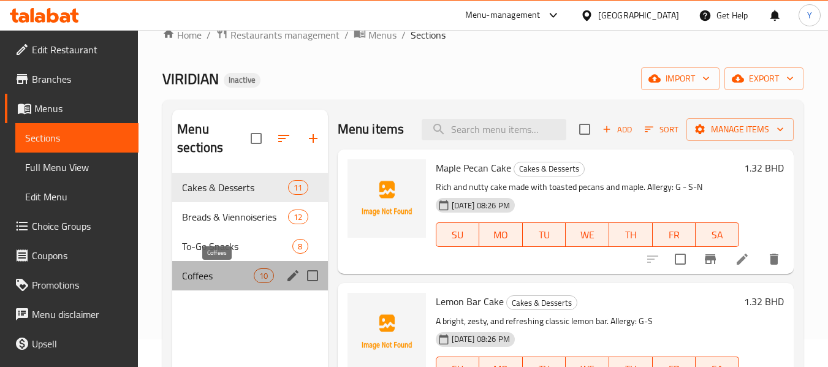
click at [204, 278] on span "Coffees" at bounding box center [218, 276] width 72 height 15
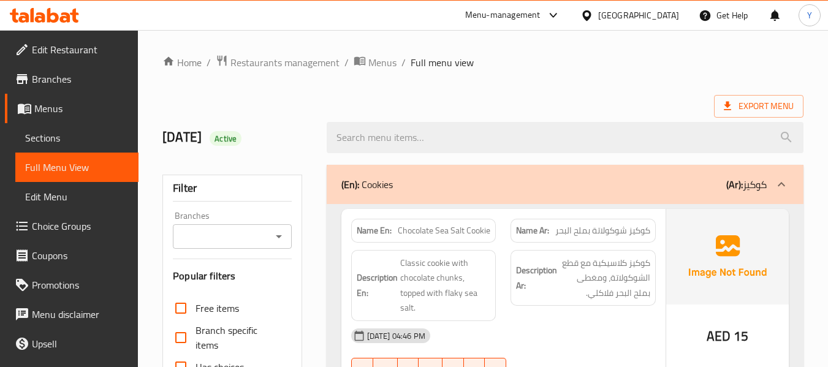
click at [521, 288] on strong "Description Ar:" at bounding box center [536, 278] width 41 height 30
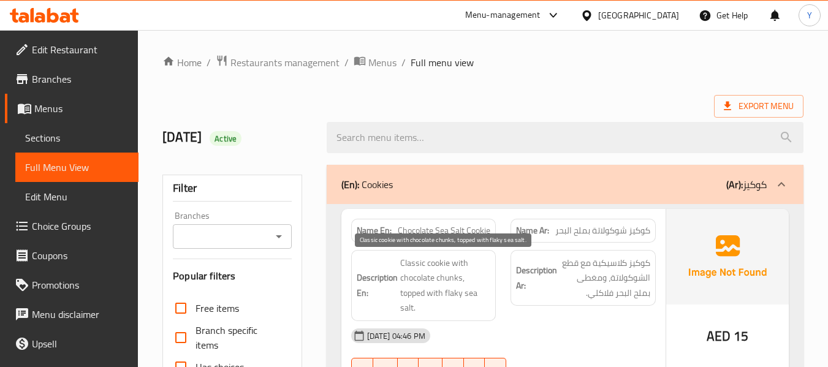
click at [468, 284] on span "Classic cookie with chocolate chunks, topped with flaky sea salt." at bounding box center [445, 286] width 91 height 60
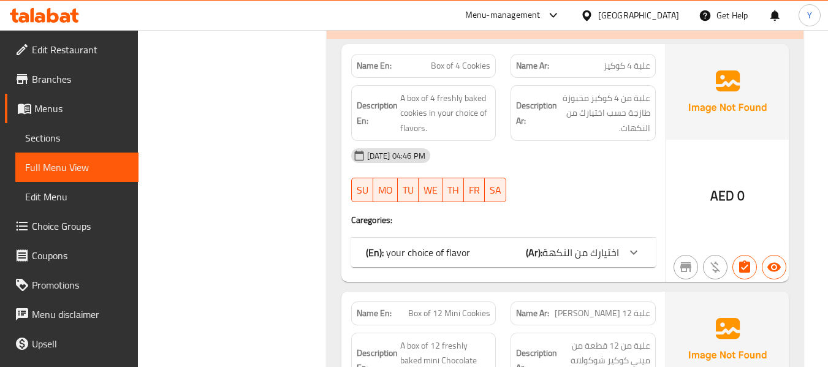
scroll to position [1079, 0]
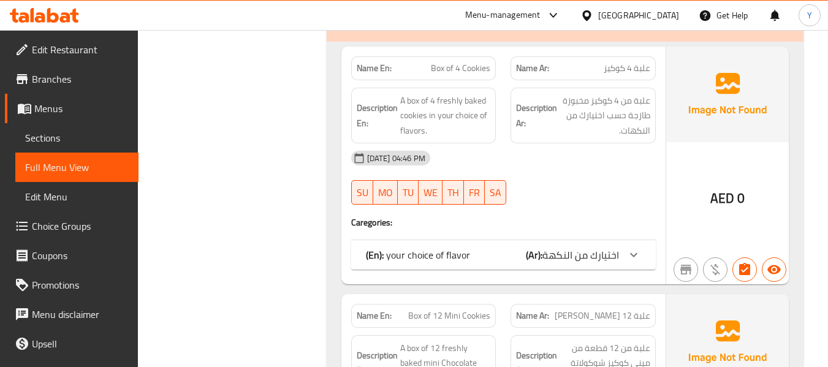
click at [426, 250] on p "(En): your choice of flavor" at bounding box center [418, 255] width 104 height 15
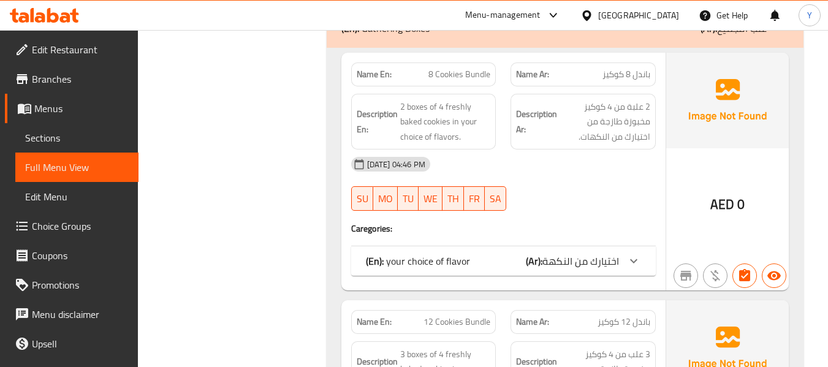
scroll to position [1913, 0]
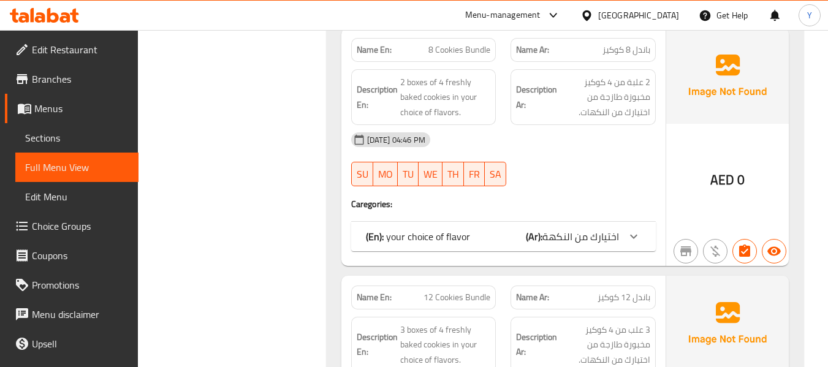
click at [517, 222] on div "(En): your choice of flavor (Ar): اختيارك من النكهة" at bounding box center [503, 236] width 305 height 29
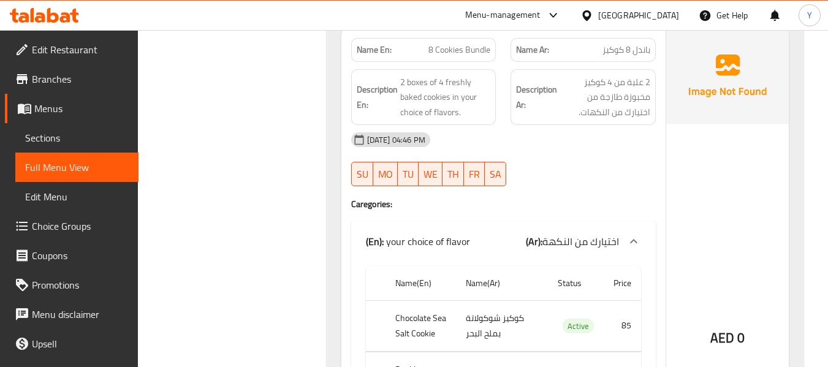
click at [600, 147] on div "[DATE] 04:46 PM SU MO TU WE TH FR SA" at bounding box center [503, 159] width 319 height 69
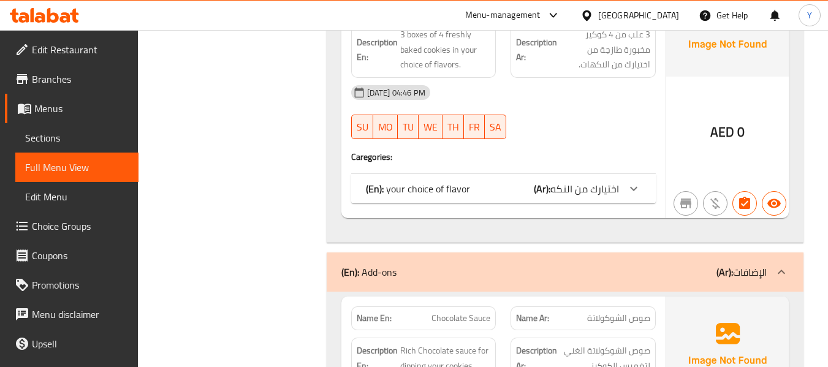
scroll to position [2526, 0]
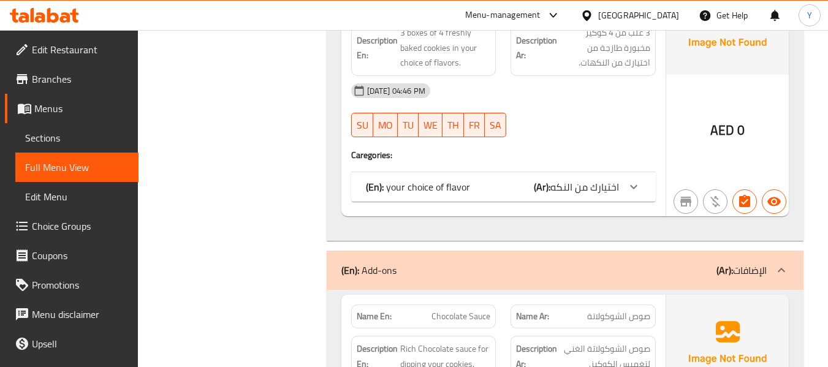
click at [600, 172] on div "(En): your choice of flavor (Ar): اختيارك من النكه" at bounding box center [503, 186] width 305 height 29
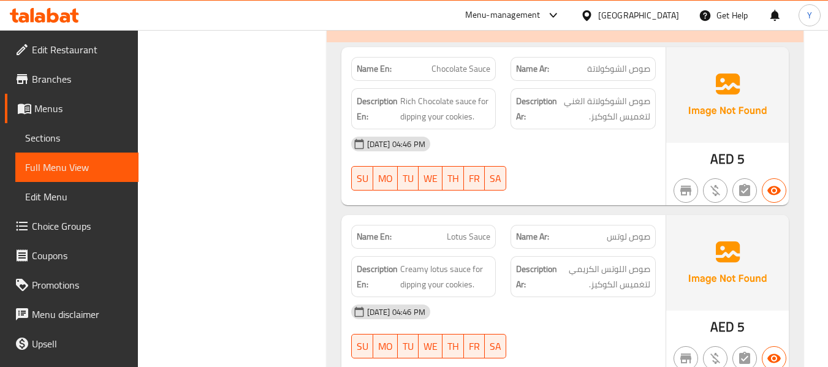
scroll to position [3099, 0]
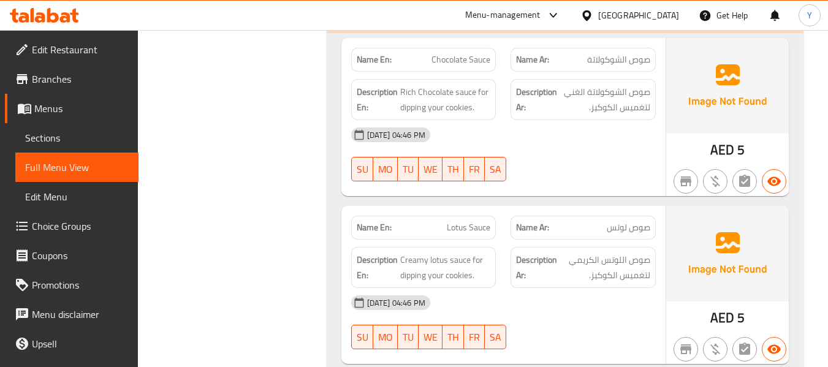
click at [340, 287] on div "Name En: Chocolate Sauce Name Ar: صوص الشوكولاتة Description En: Rich Chocolate…" at bounding box center [565, 211] width 477 height 356
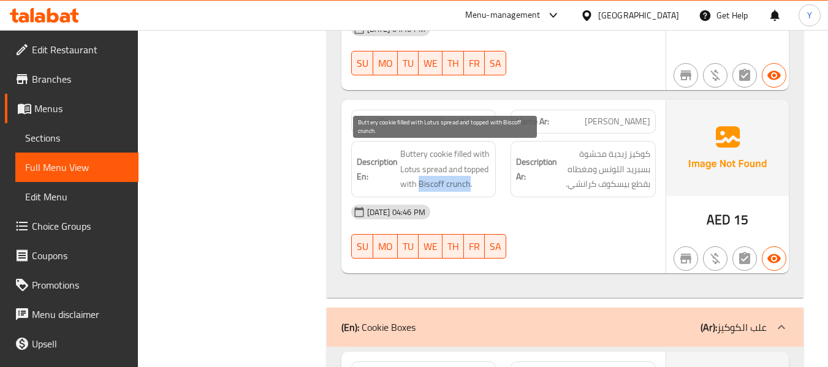
drag, startPoint x: 419, startPoint y: 184, endPoint x: 470, endPoint y: 183, distance: 50.9
click at [470, 183] on span "Buttery cookie filled with Lotus spread and topped with Biscoff crunch." at bounding box center [445, 169] width 91 height 45
copy span "Biscoff crunch"
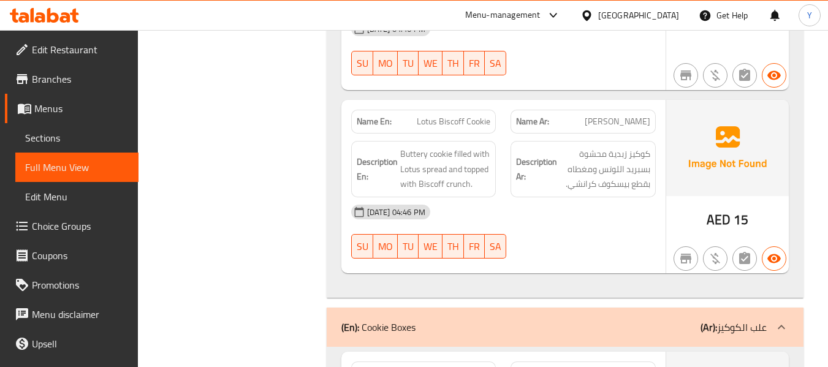
click at [365, 177] on strong "Description En:" at bounding box center [377, 170] width 41 height 30
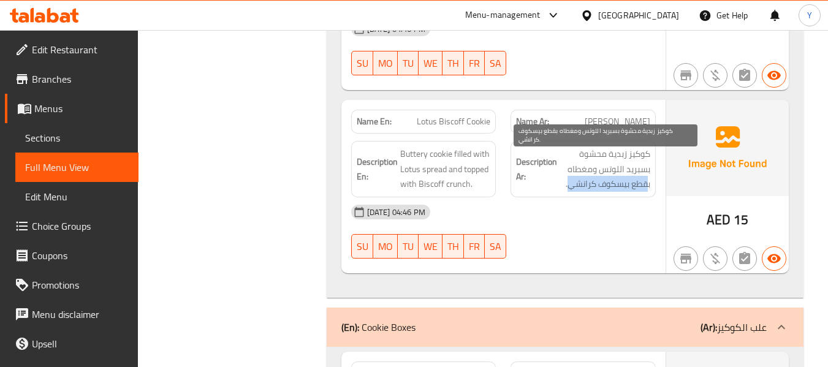
drag, startPoint x: 648, startPoint y: 188, endPoint x: 567, endPoint y: 187, distance: 80.9
click at [567, 187] on span "كوكيز زبدية محشوة بسبريد اللوتس ومغطاه بقطع بيسكوف كرانشي." at bounding box center [605, 169] width 91 height 45
copy span "قطع بيسكوف كرانشي"
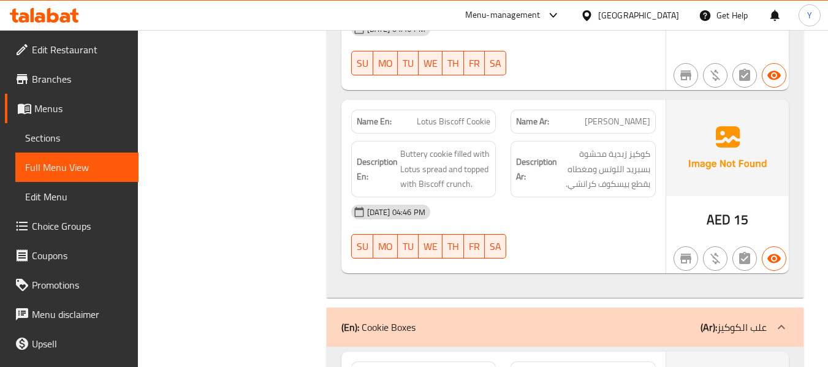
click at [359, 147] on h6 "Description En: Buttery cookie filled with Lotus spread and topped with Biscoff…" at bounding box center [424, 169] width 134 height 45
click at [456, 118] on span "Lotus Biscoff Cookie" at bounding box center [454, 121] width 74 height 13
copy span "Lotus Biscoff Cookie"
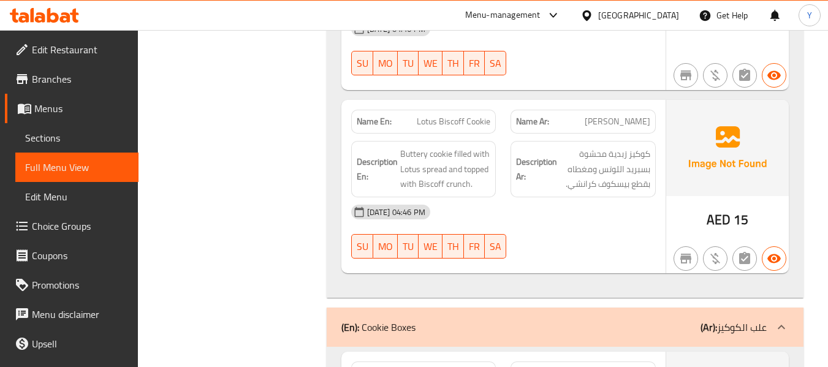
click at [507, 156] on div "Description Ar: كوكيز زبدية محشوة بسبريد اللوتس ومغطاه بقطع بيسكوف كرانشي." at bounding box center [583, 169] width 160 height 71
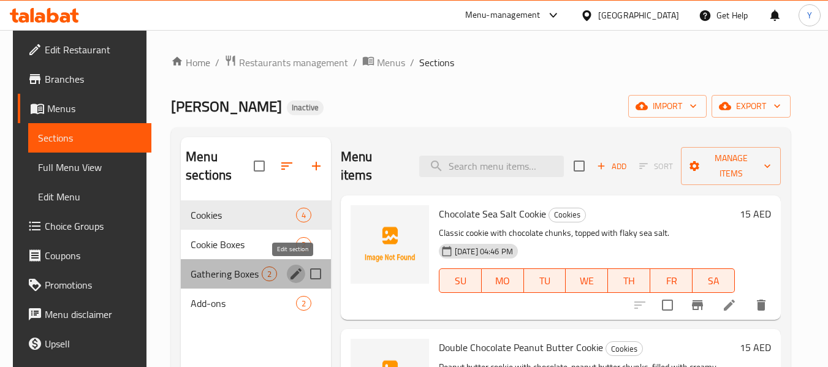
click at [297, 273] on icon "edit" at bounding box center [296, 274] width 15 height 15
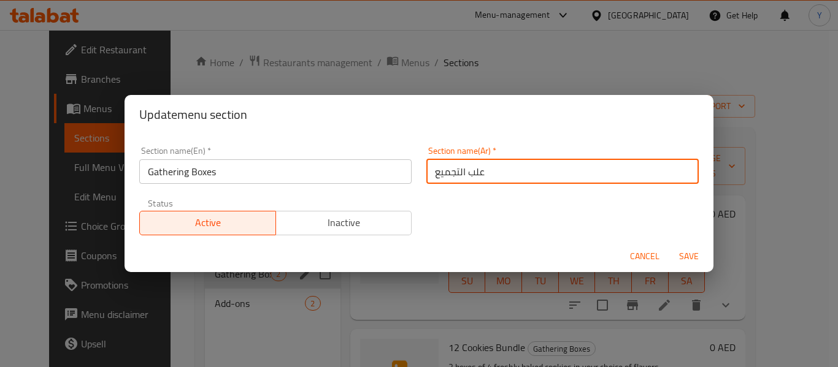
drag, startPoint x: 454, startPoint y: 170, endPoint x: 394, endPoint y: 183, distance: 62.0
click at [394, 183] on div "Section name(En)   * Gathering Boxes Section name(En) * Section name(Ar)   * عل…" at bounding box center [419, 191] width 574 height 104
click at [447, 172] on input "علب التجميع" at bounding box center [562, 171] width 272 height 25
type input "علب الجمعات"
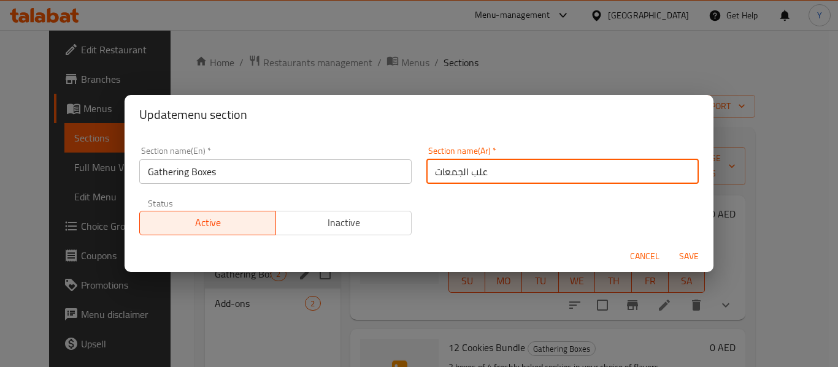
click at [669, 245] on button "Save" at bounding box center [688, 256] width 39 height 23
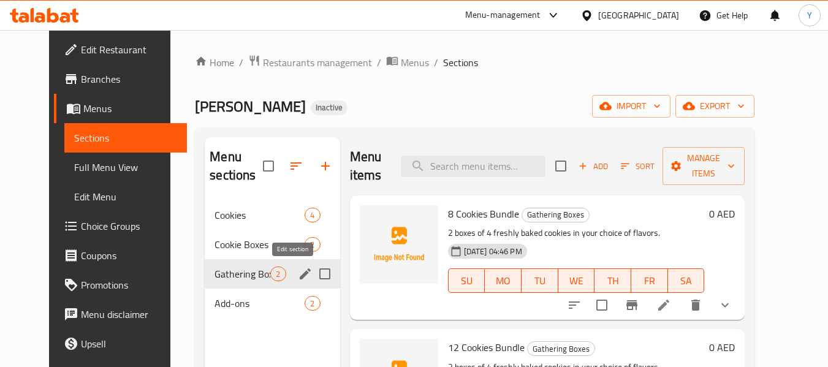
click at [298, 269] on icon "edit" at bounding box center [305, 274] width 15 height 15
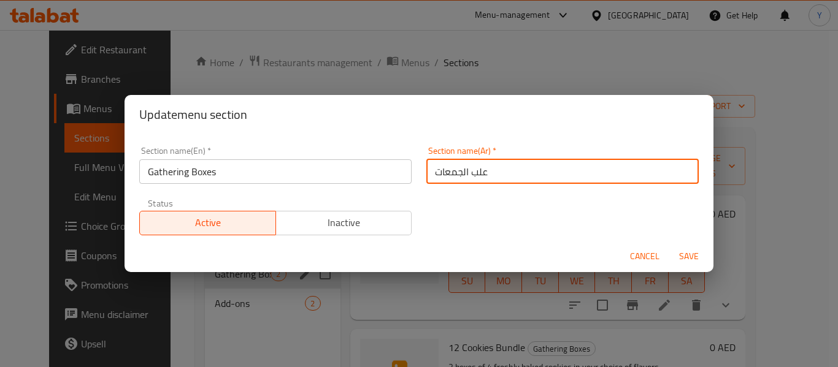
click at [444, 171] on input "علب الجمعات" at bounding box center [562, 171] width 272 height 25
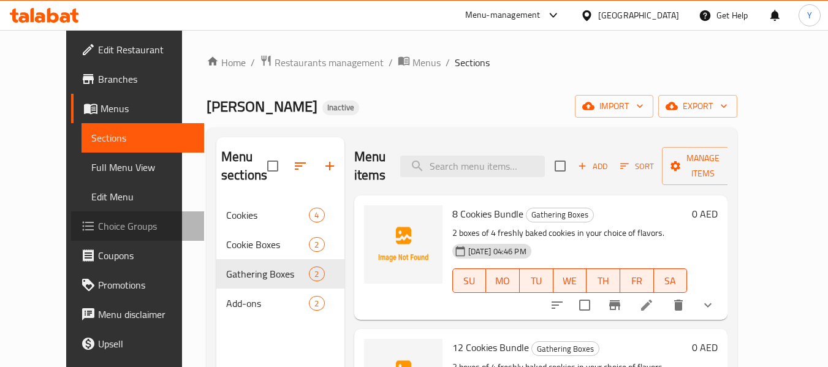
click at [98, 226] on span "Choice Groups" at bounding box center [146, 226] width 97 height 15
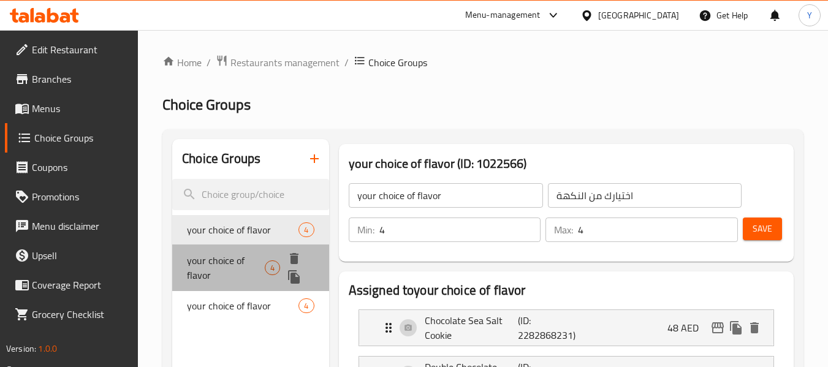
click at [221, 267] on span "your choice of flavor" at bounding box center [226, 267] width 78 height 29
type input "8"
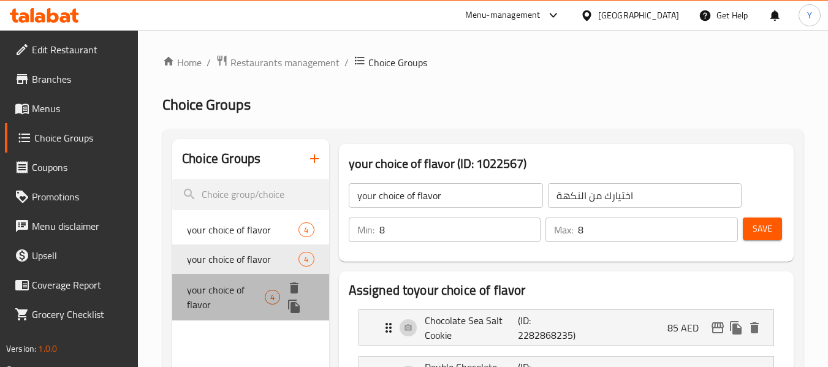
click at [230, 299] on span "your choice of flavor" at bounding box center [226, 297] width 78 height 29
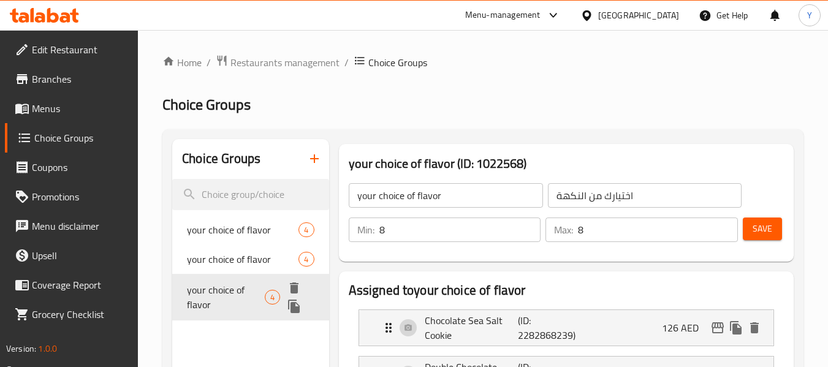
type input "اختيارك من النكه"
type input "12"
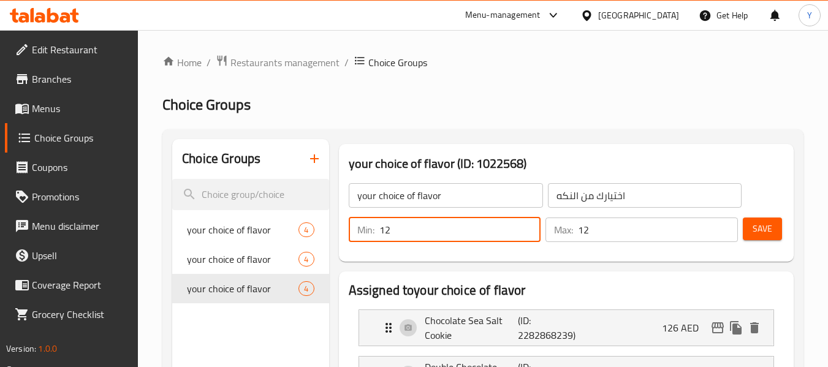
drag, startPoint x: 392, startPoint y: 230, endPoint x: 354, endPoint y: 233, distance: 38.7
click at [354, 233] on div "Min: 12 ​" at bounding box center [445, 230] width 193 height 25
type input "1"
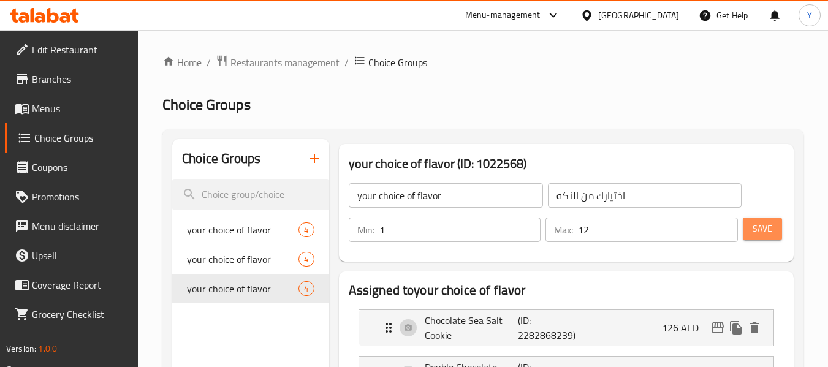
click at [763, 224] on span "Save" at bounding box center [763, 228] width 20 height 15
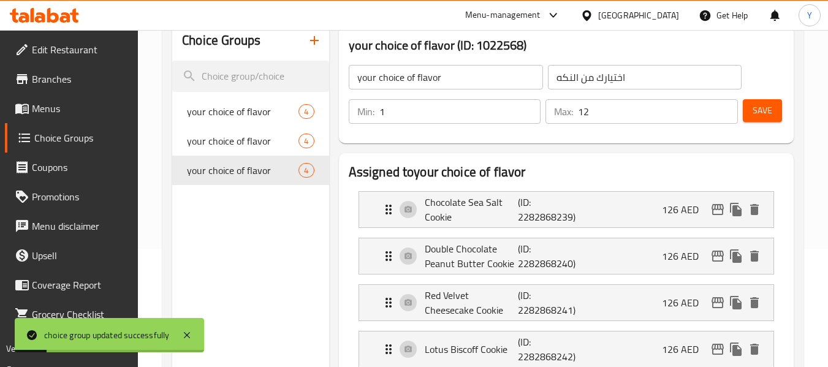
scroll to position [121, 0]
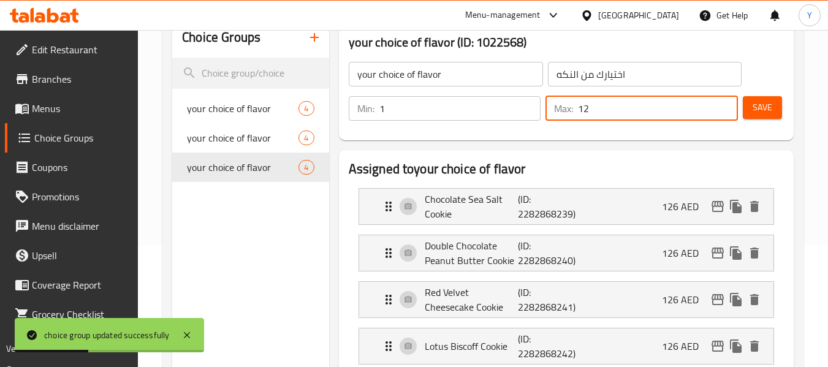
drag, startPoint x: 592, startPoint y: 113, endPoint x: 566, endPoint y: 111, distance: 25.9
click at [566, 111] on div "Max: 12 ​" at bounding box center [642, 108] width 193 height 25
type input "4"
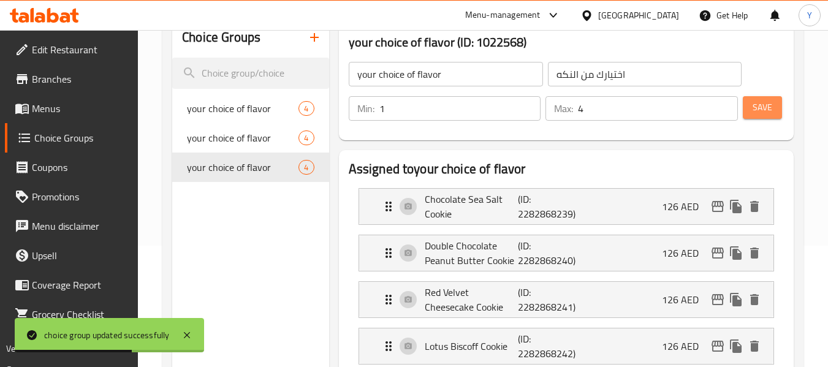
click at [777, 101] on button "Save" at bounding box center [762, 107] width 39 height 23
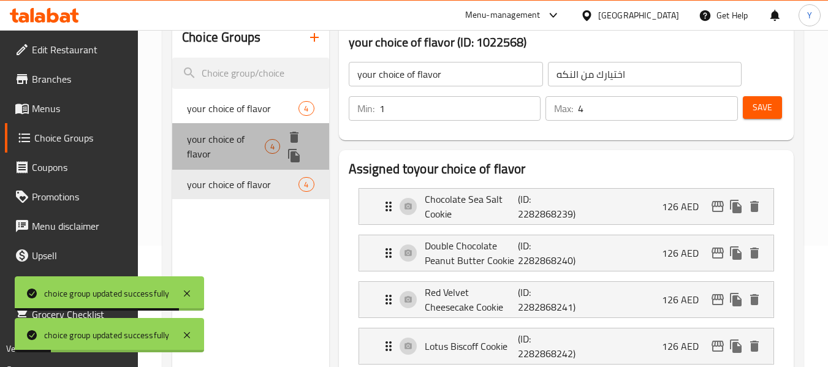
click at [201, 155] on span "your choice of flavor" at bounding box center [226, 146] width 78 height 29
type input "اختيارك من النكهة"
type input "8"
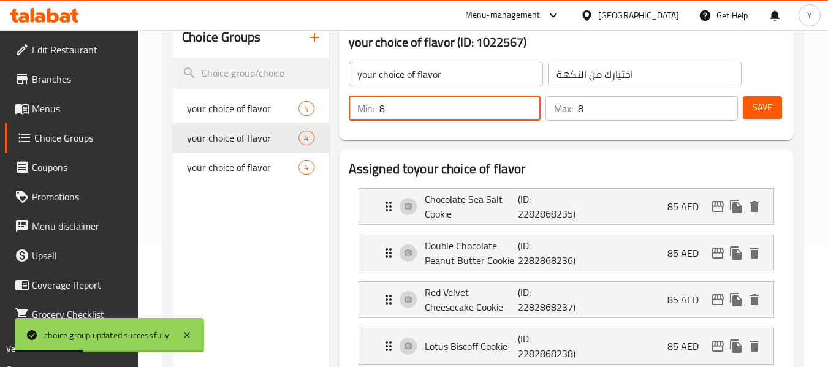
drag, startPoint x: 402, startPoint y: 115, endPoint x: 323, endPoint y: 127, distance: 80.0
type input "1"
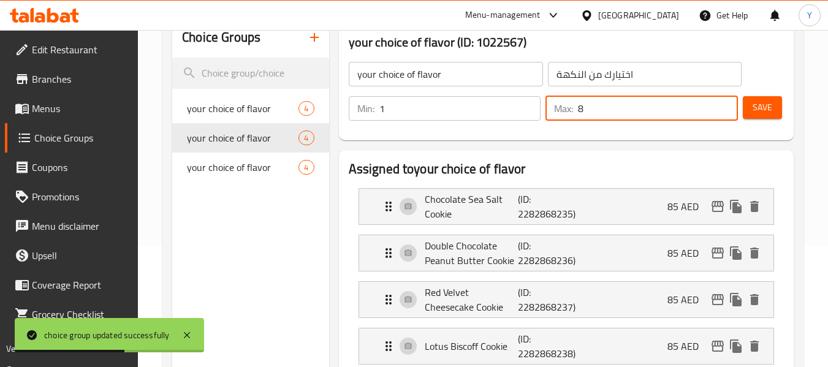
drag, startPoint x: 624, startPoint y: 99, endPoint x: 536, endPoint y: 115, distance: 89.2
click at [536, 115] on div "Min: 1 ​ Max: 8 ​" at bounding box center [543, 108] width 399 height 34
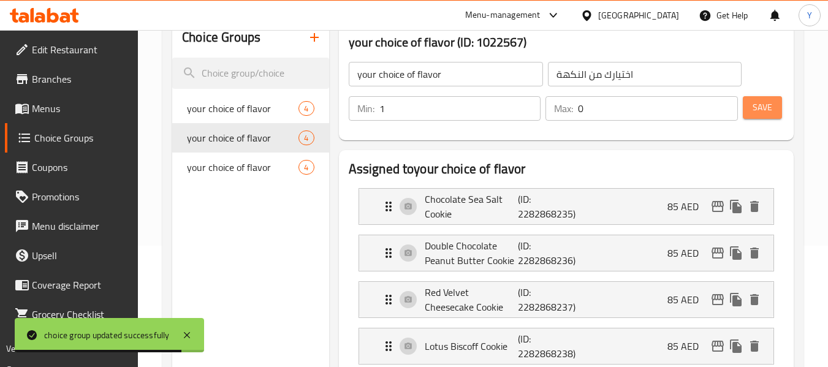
click at [766, 105] on span "Save" at bounding box center [763, 107] width 20 height 15
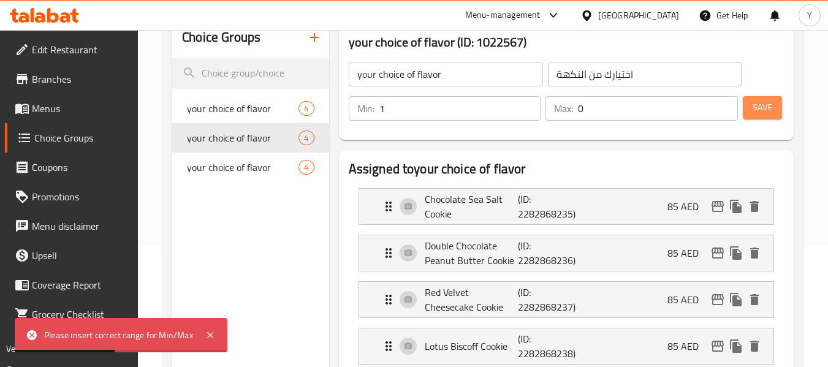
click at [773, 113] on button "Save" at bounding box center [762, 107] width 39 height 23
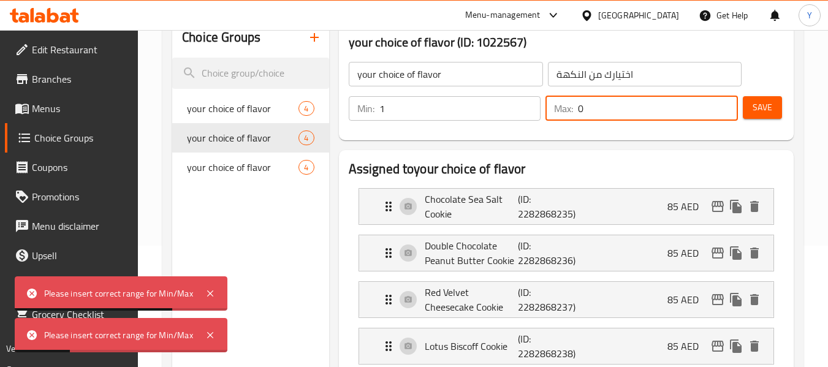
drag, startPoint x: 595, startPoint y: 111, endPoint x: 567, endPoint y: 114, distance: 28.4
click at [567, 114] on div "Max: 0 ​" at bounding box center [642, 108] width 193 height 25
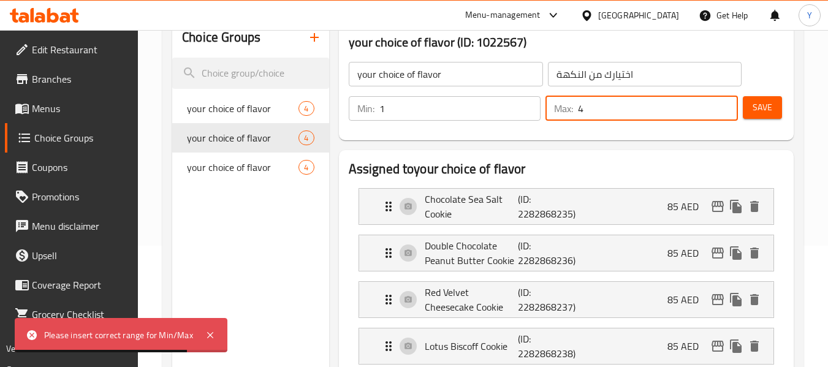
type input "4"
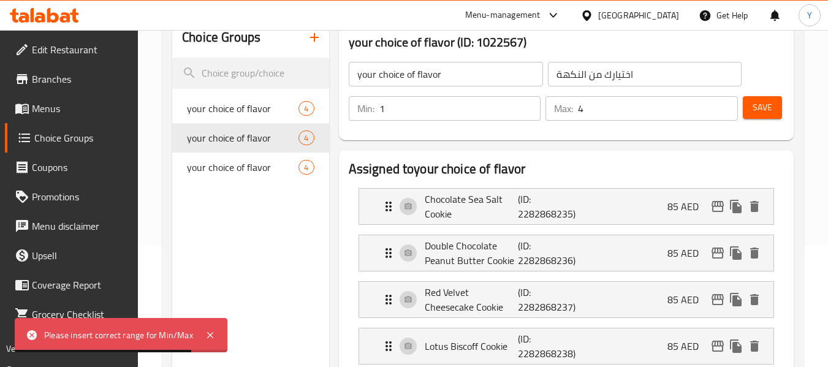
click at [782, 112] on div "Min: 1 ​ Max: 4 ​ Save" at bounding box center [564, 108] width 445 height 39
click at [752, 105] on button "Save" at bounding box center [762, 107] width 39 height 23
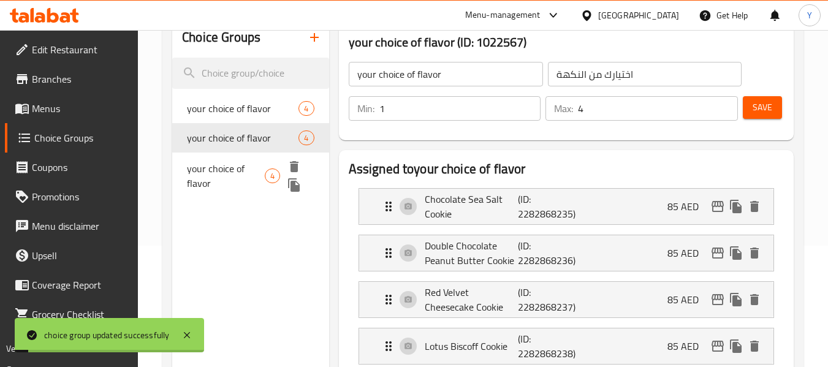
click at [233, 170] on span "your choice of flavor" at bounding box center [226, 175] width 78 height 29
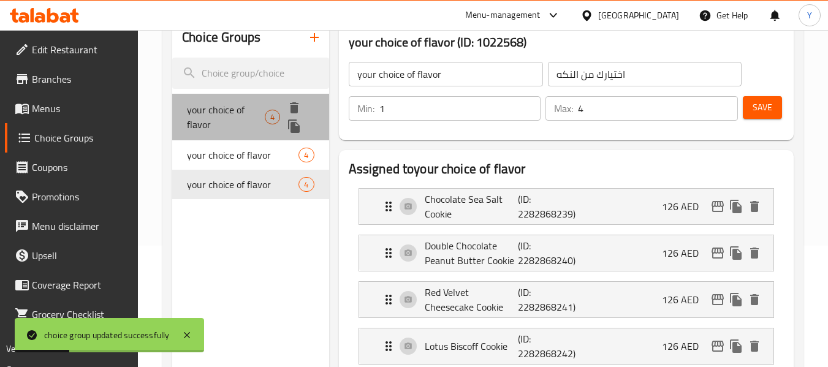
click at [232, 116] on span "your choice of flavor" at bounding box center [226, 116] width 78 height 29
type input "اختيارك من النكهة"
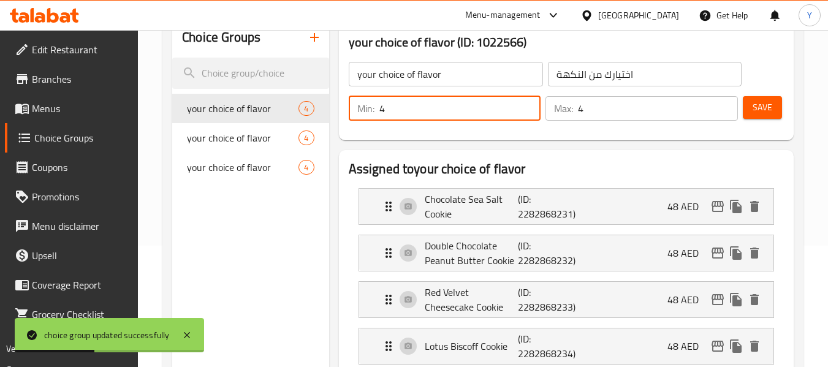
drag, startPoint x: 416, startPoint y: 109, endPoint x: 281, endPoint y: 114, distance: 135.0
type input "1"
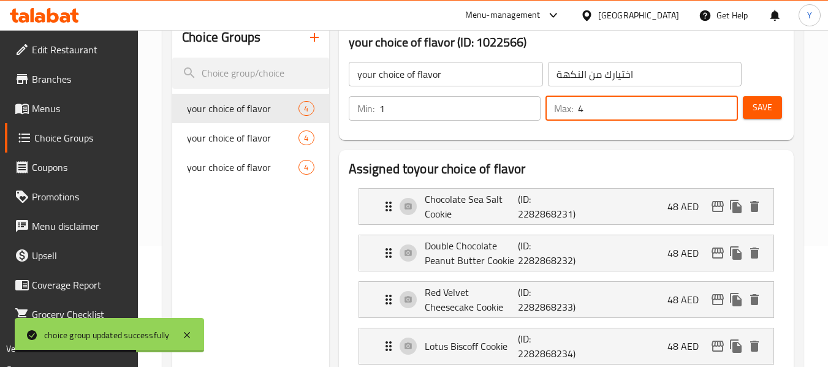
click at [623, 109] on input "4" at bounding box center [658, 108] width 160 height 25
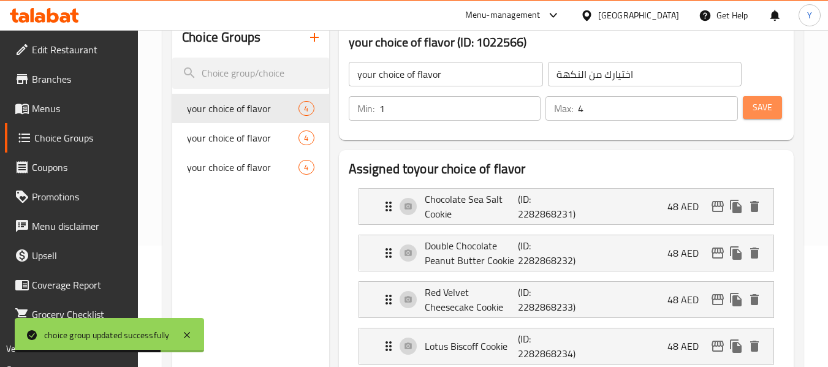
click at [768, 112] on span "Save" at bounding box center [763, 107] width 20 height 15
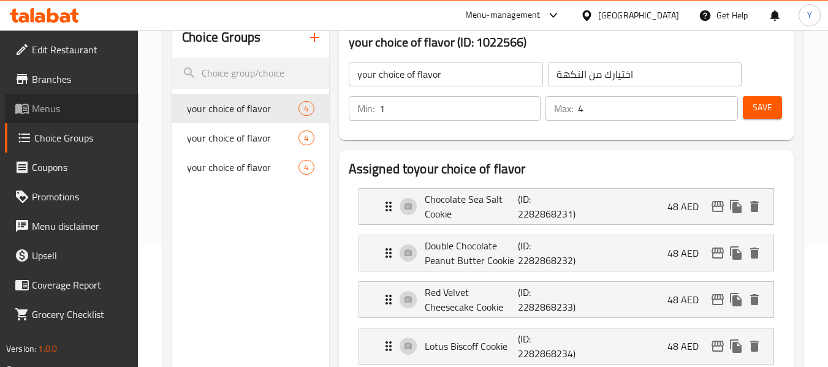
click at [113, 105] on span "Menus" at bounding box center [80, 108] width 97 height 15
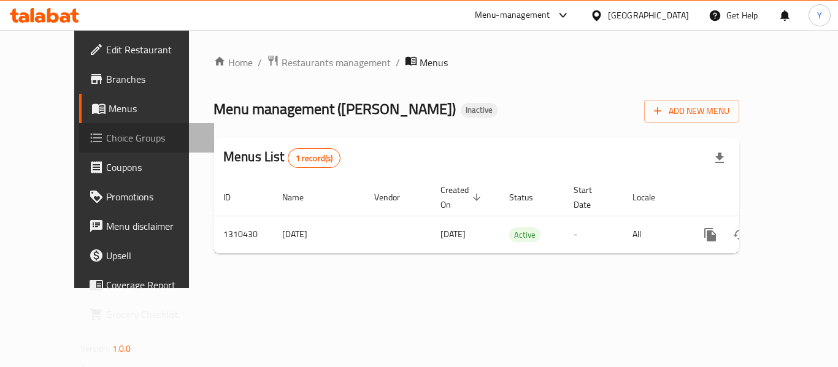
click at [106, 140] on span "Choice Groups" at bounding box center [155, 138] width 98 height 15
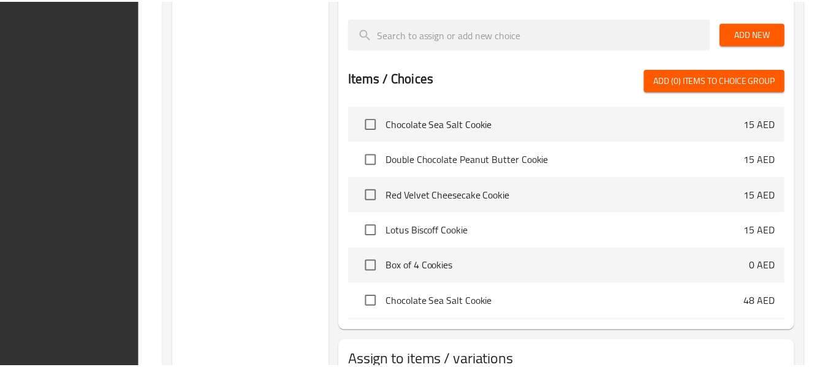
scroll to position [577, 0]
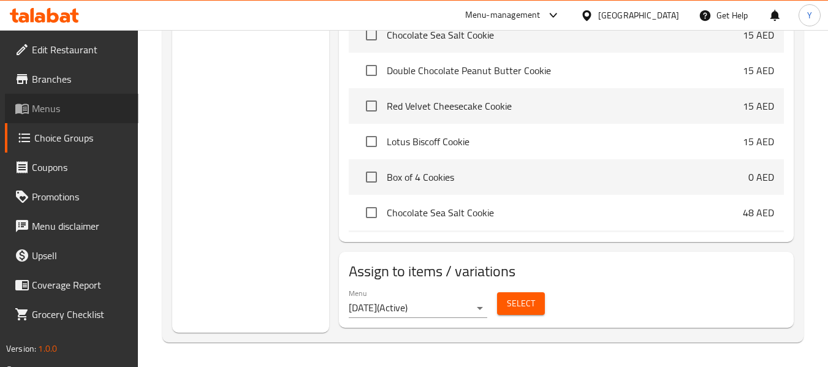
click at [99, 116] on link "Menus" at bounding box center [72, 108] width 134 height 29
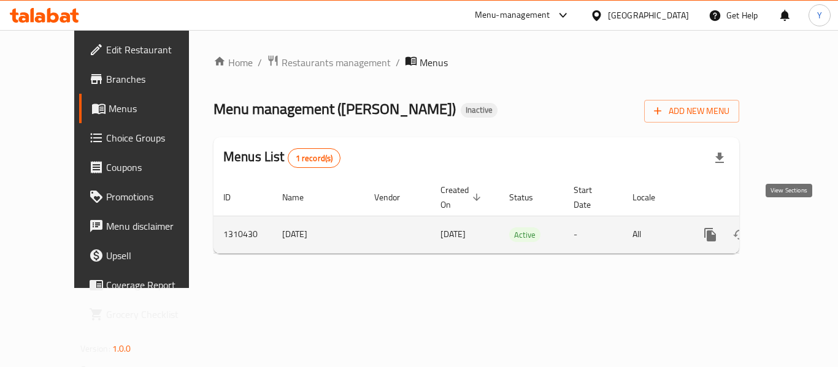
click at [793, 229] on icon "enhanced table" at bounding box center [798, 234] width 11 height 11
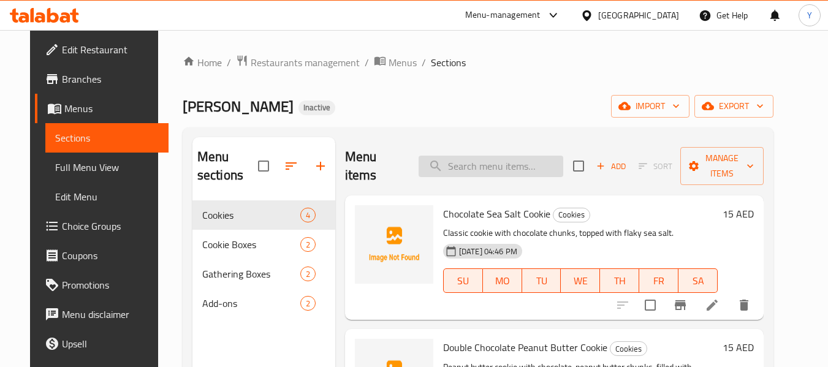
click at [516, 169] on input "search" at bounding box center [491, 166] width 145 height 21
paste input "Lotus Biscoff Cookie"
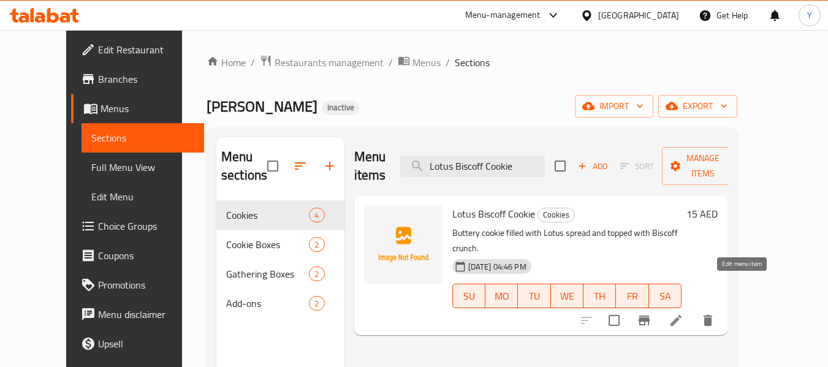
type input "Lotus Biscoff Cookie"
click at [684, 313] on icon at bounding box center [676, 320] width 15 height 15
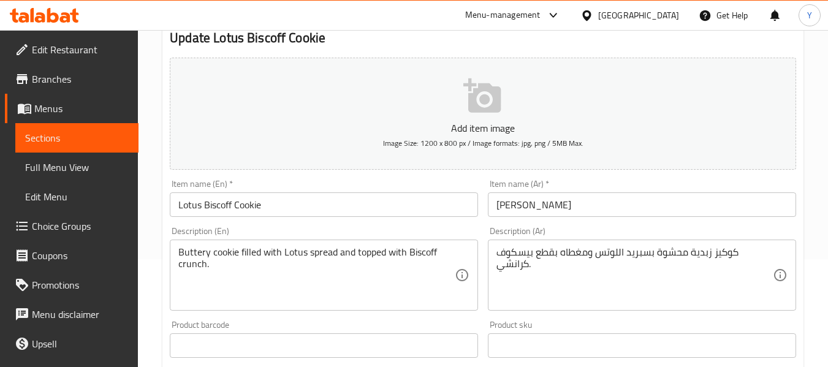
scroll to position [123, 0]
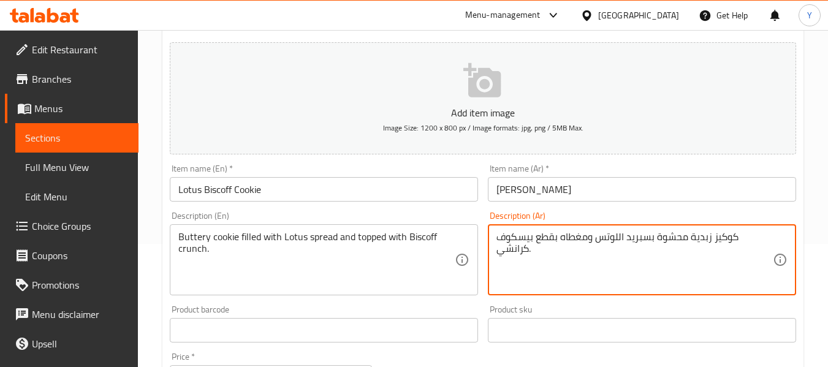
click at [527, 253] on textarea "كوكيز زبدية محشوة بسبريد اللوتس ومغطاه بقطع بيسكوف كرانشي." at bounding box center [635, 260] width 277 height 58
drag, startPoint x: 527, startPoint y: 253, endPoint x: 503, endPoint y: 253, distance: 23.9
click at [503, 253] on textarea "كوكيز زبدية محشوة بسبريد اللوتس ومغطاه بقطع بيسكوف كرانشي." at bounding box center [635, 260] width 277 height 58
click at [497, 238] on textarea "كوكيز زبدية محشوة بسبريد اللوتس ومغطاه بقطع بيسكوف ي." at bounding box center [635, 260] width 277 height 58
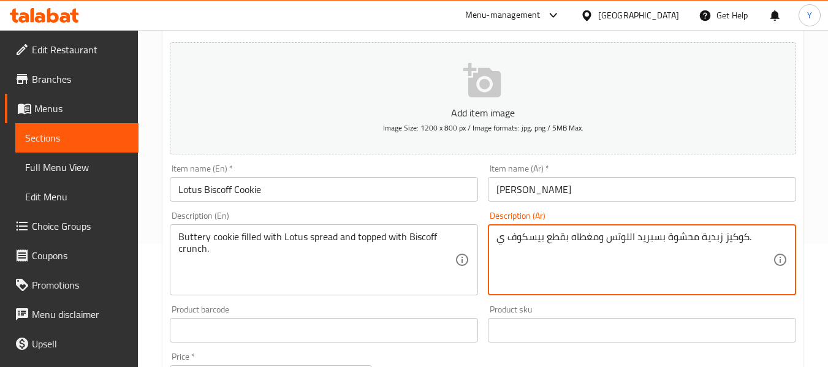
click at [502, 241] on textarea "كوكيز زبدية محشوة بسبريد اللوتس ومغطاه بقطع بيسكوف ي." at bounding box center [635, 260] width 277 height 58
click at [554, 237] on textarea "كوكيز زبدية محشوة بسبريد اللوتس ومغطاه بقطع بيسكوف." at bounding box center [635, 260] width 277 height 58
drag, startPoint x: 554, startPoint y: 237, endPoint x: 536, endPoint y: 237, distance: 18.4
click at [536, 237] on textarea "كوكيز زبدية محشوة بسبريد اللوتس ومغطاه بقطع بيسكوف." at bounding box center [635, 260] width 277 height 58
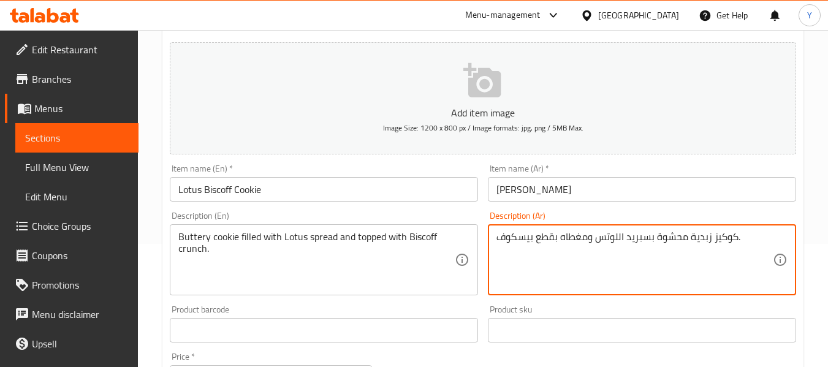
paste textarea "رانش"
type textarea "كوكيز زبدية محشوة بسبريد اللوتس ومغطاه بكرانش بيسكوف."
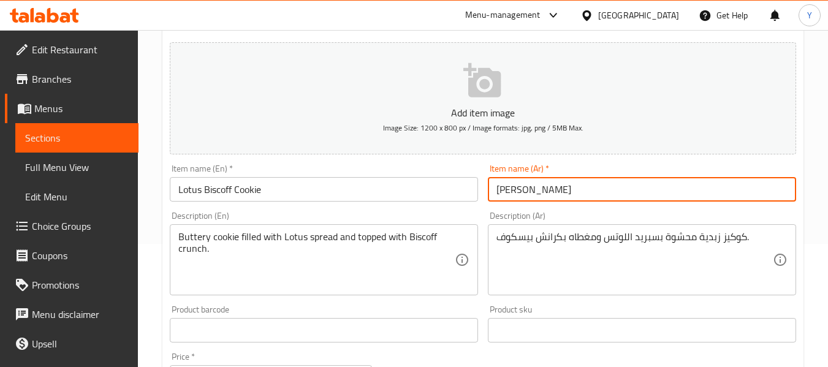
click at [592, 190] on input "[PERSON_NAME]" at bounding box center [642, 189] width 308 height 25
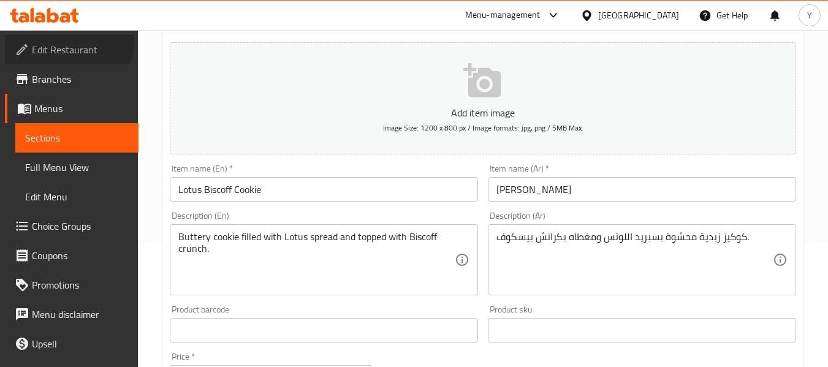
click at [58, 39] on link "Edit Restaurant" at bounding box center [72, 49] width 134 height 29
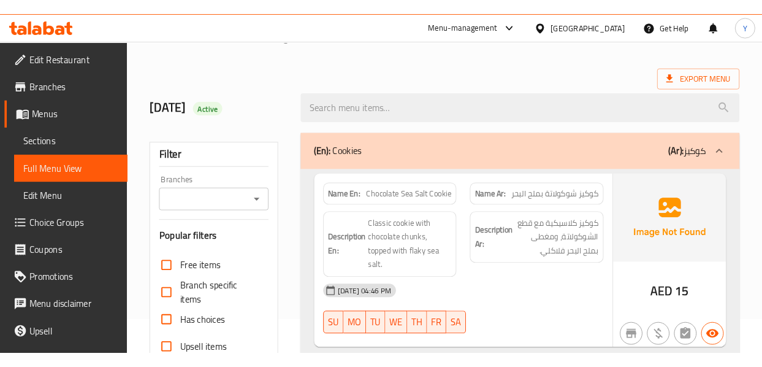
scroll to position [27, 0]
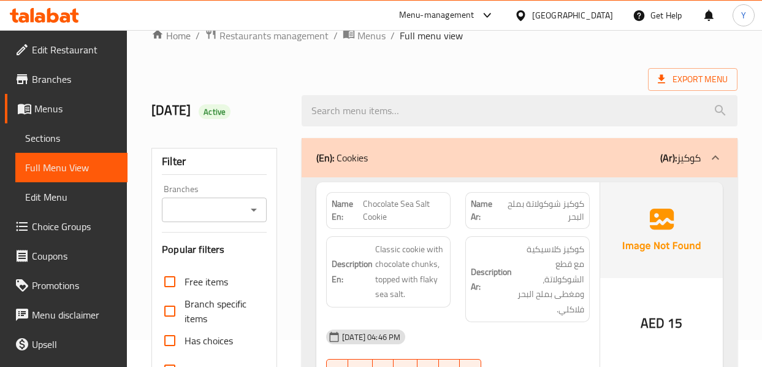
click at [538, 85] on div "[DATE] Active" at bounding box center [444, 110] width 601 height 55
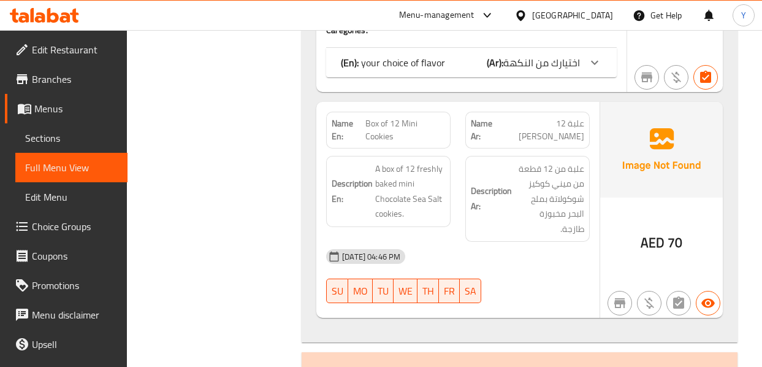
scroll to position [1376, 0]
click at [516, 68] on span "اختيارك من النكهة" at bounding box center [541, 61] width 77 height 18
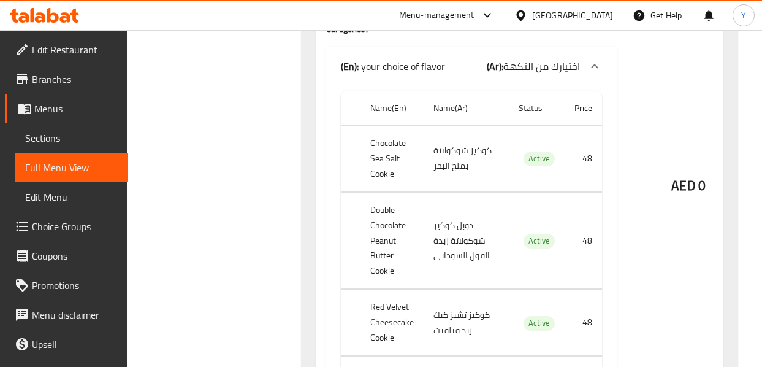
click at [627, 63] on div "AED 0" at bounding box center [688, 153] width 123 height 600
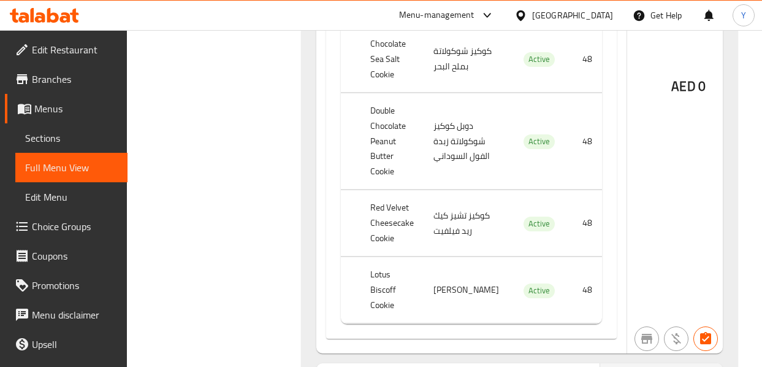
scroll to position [1474, 0]
click at [535, 64] on td "Active" at bounding box center [537, 60] width 56 height 66
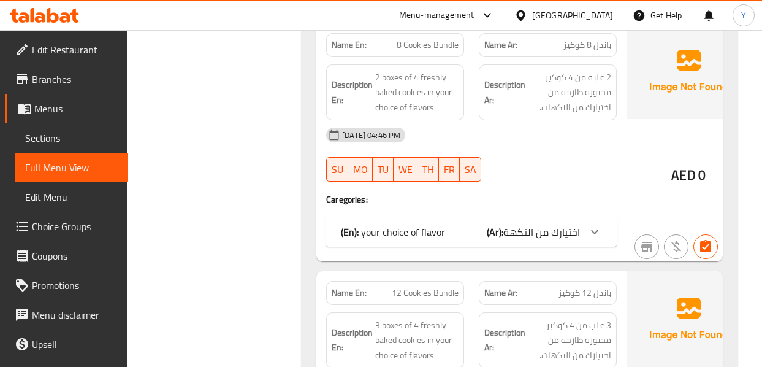
scroll to position [2112, 0]
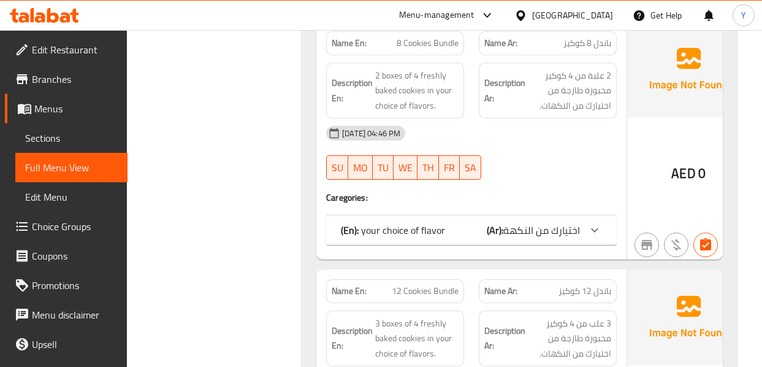
click at [519, 50] on p "Name Ar: باندل 8 كوكيز" at bounding box center [547, 43] width 127 height 13
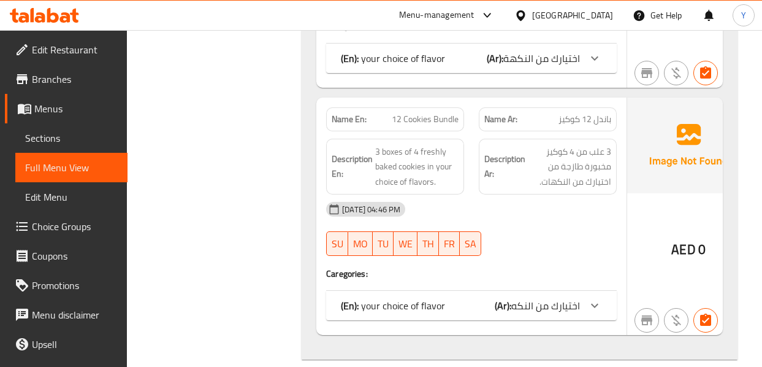
scroll to position [2308, 0]
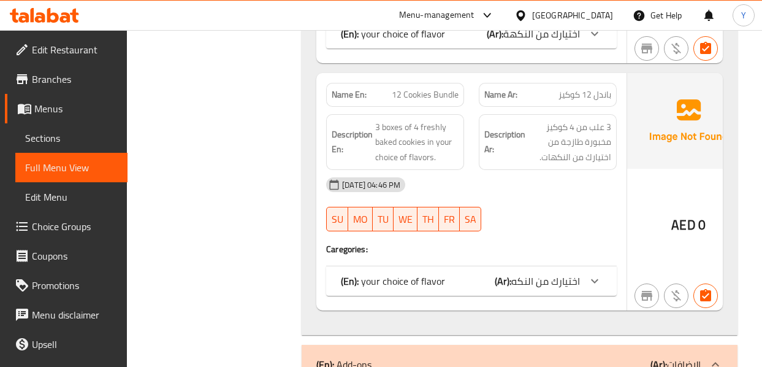
click at [519, 48] on div "(En): your choice of flavor (Ar): اختيارك من النكهة" at bounding box center [471, 33] width 291 height 29
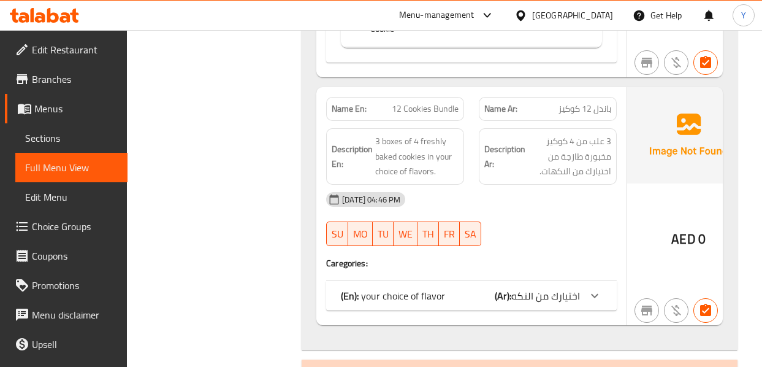
scroll to position [2676, 0]
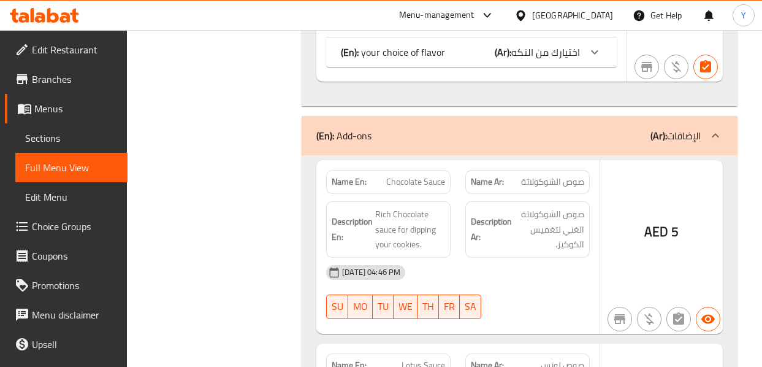
scroll to position [2921, 0]
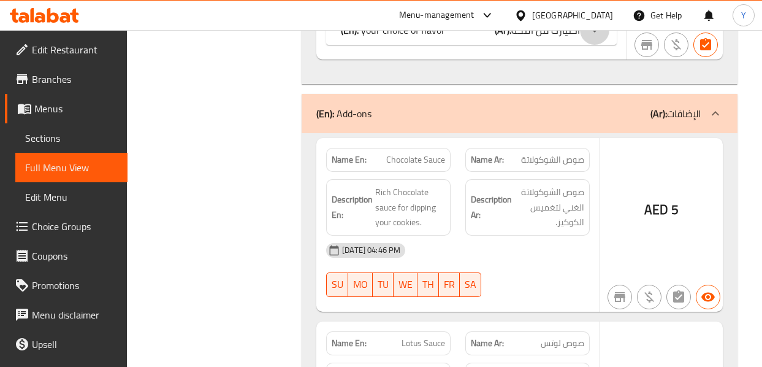
click at [587, 37] on icon at bounding box center [594, 30] width 15 height 15
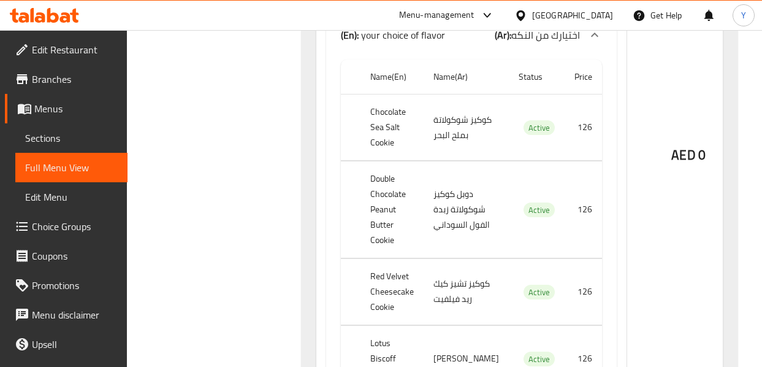
click at [629, 79] on div "AED 0" at bounding box center [688, 122] width 123 height 600
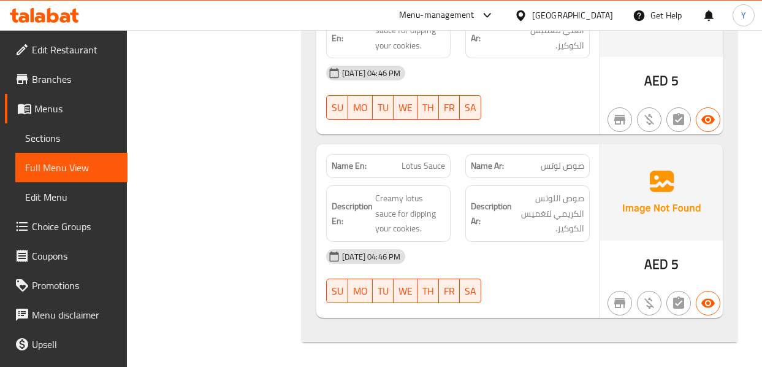
scroll to position [3536, 0]
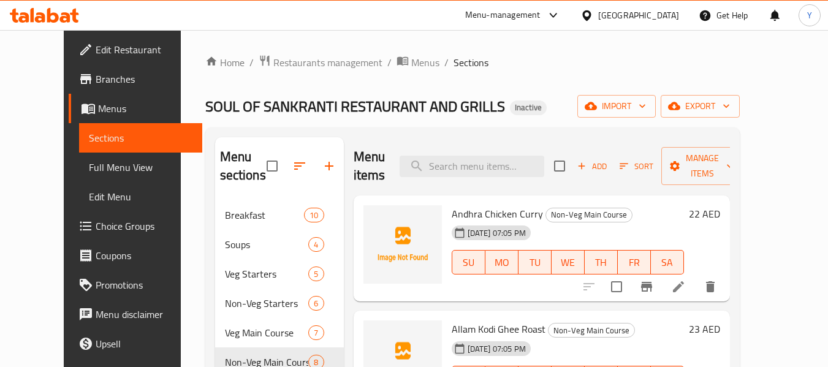
scroll to position [402, 0]
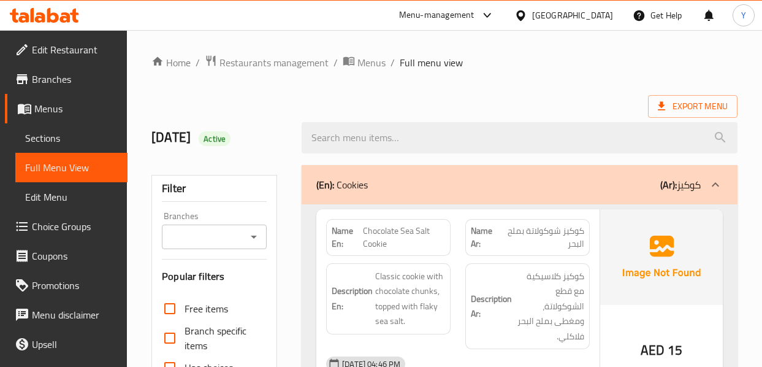
scroll to position [321, 0]
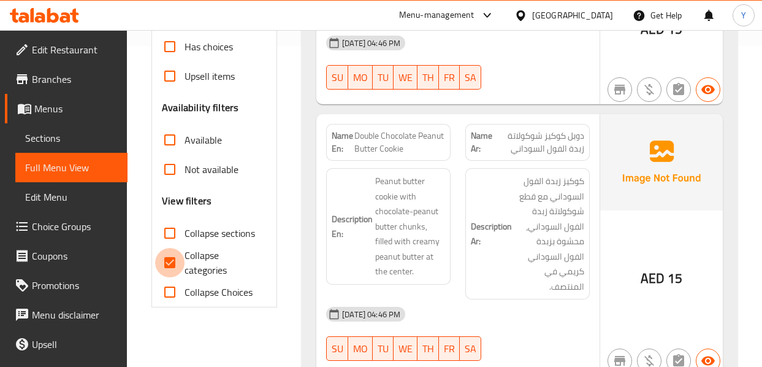
click at [173, 264] on input "Collapse categories" at bounding box center [169, 262] width 29 height 29
checkbox input "false"
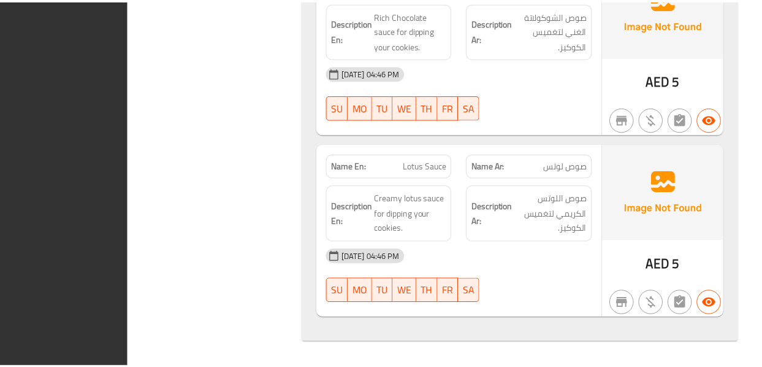
scroll to position [3444, 0]
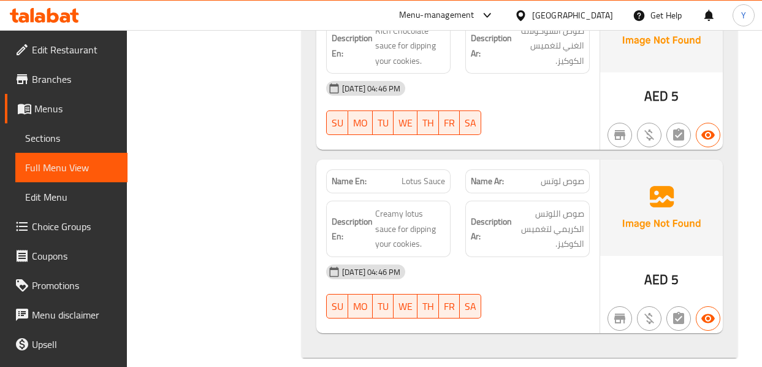
drag, startPoint x: 758, startPoint y: 66, endPoint x: 765, endPoint y: 69, distance: 6.6
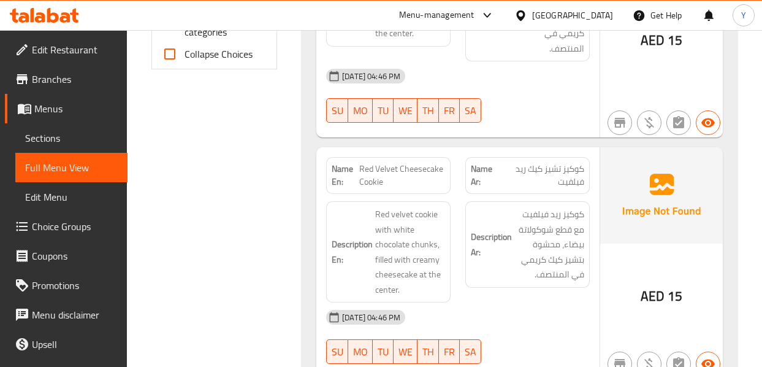
scroll to position [0, 0]
